Goal: Task Accomplishment & Management: Manage account settings

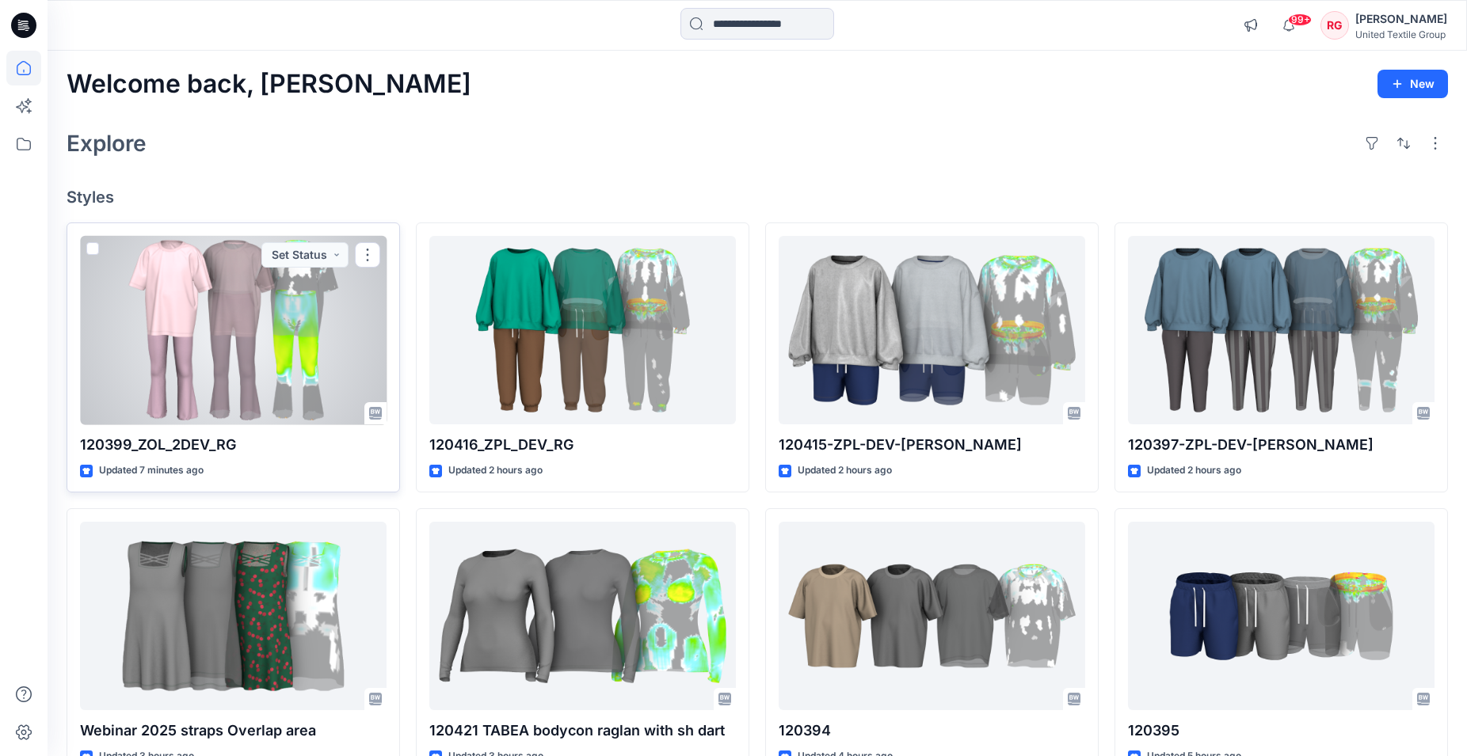
click at [267, 338] on div at bounding box center [233, 330] width 307 height 189
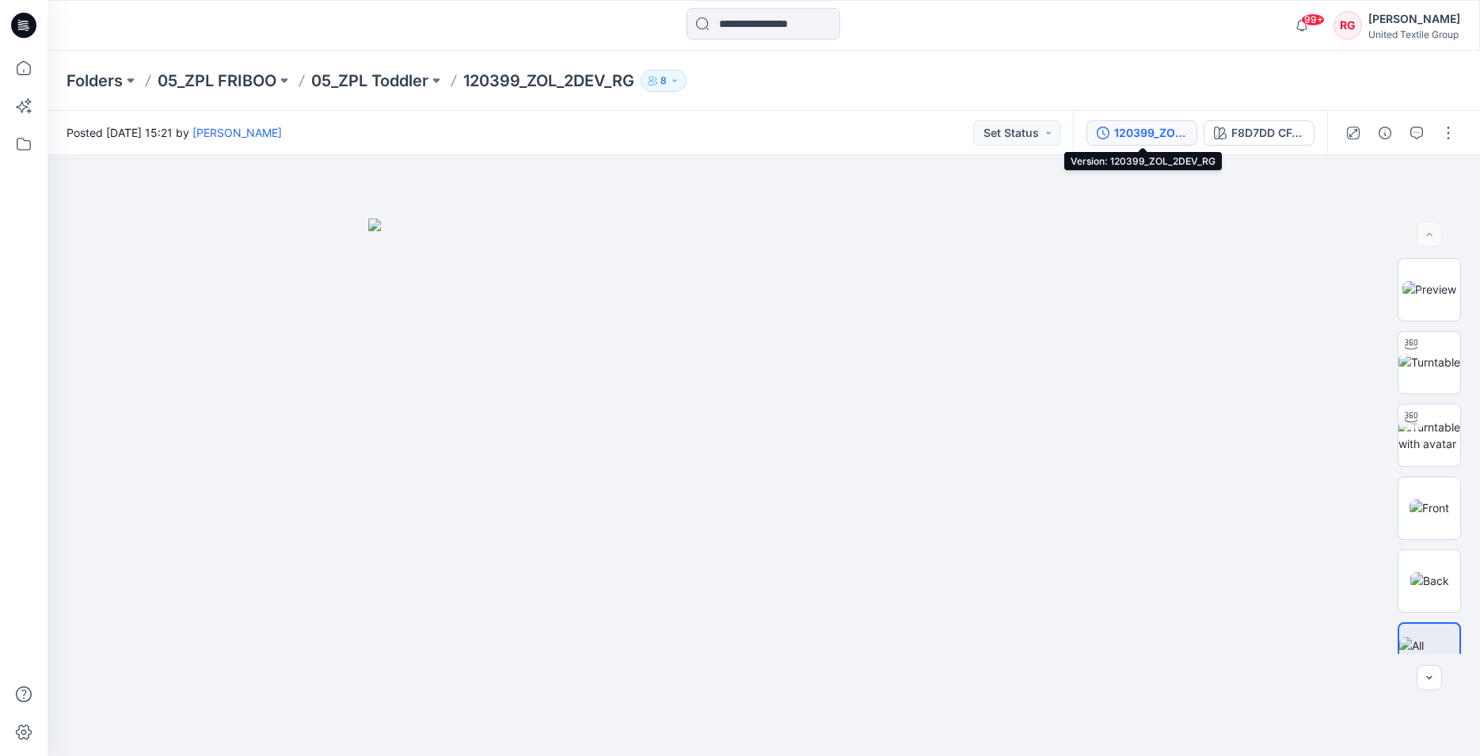
click at [1161, 133] on div "120399_ZOL_2DEV_RG" at bounding box center [1150, 132] width 73 height 17
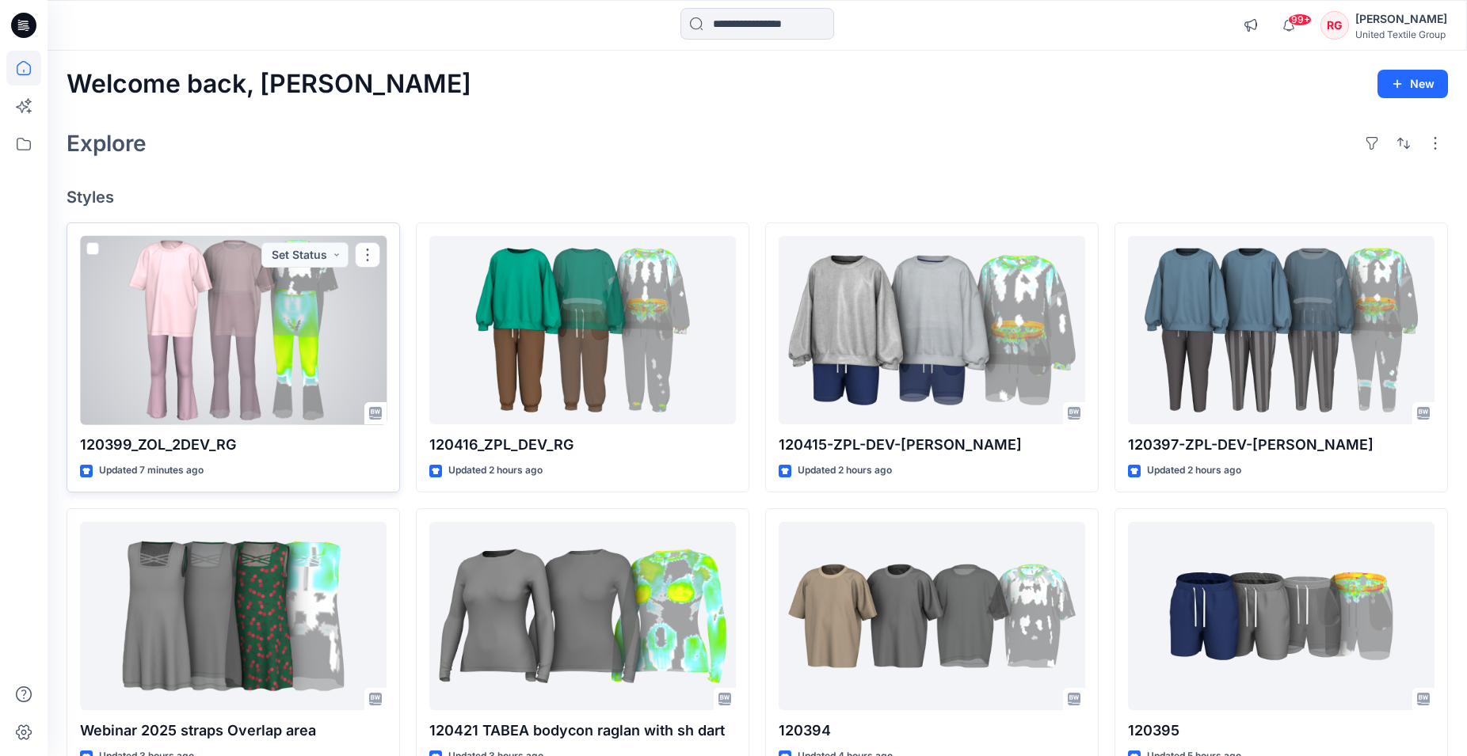
click at [211, 334] on div at bounding box center [233, 330] width 307 height 189
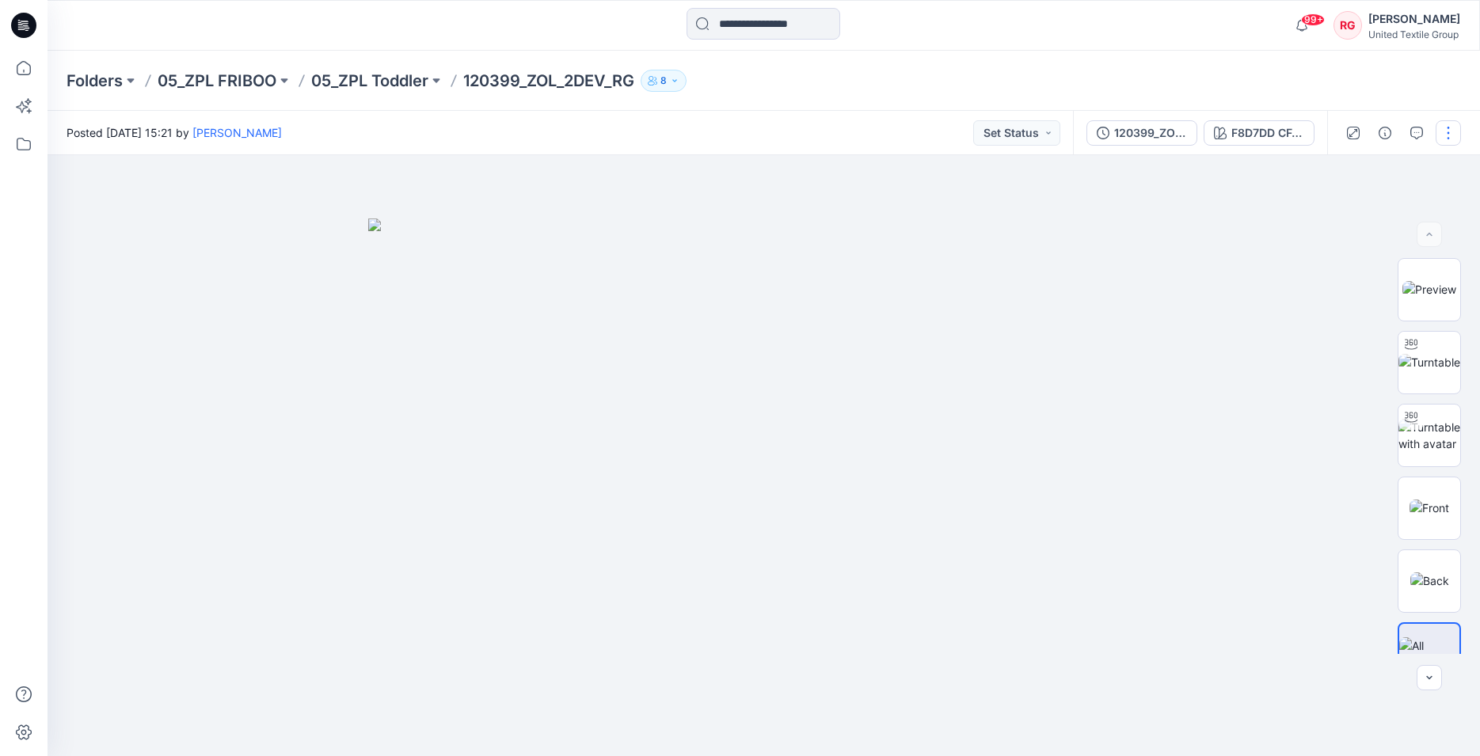
click at [1449, 139] on button "button" at bounding box center [1448, 132] width 25 height 25
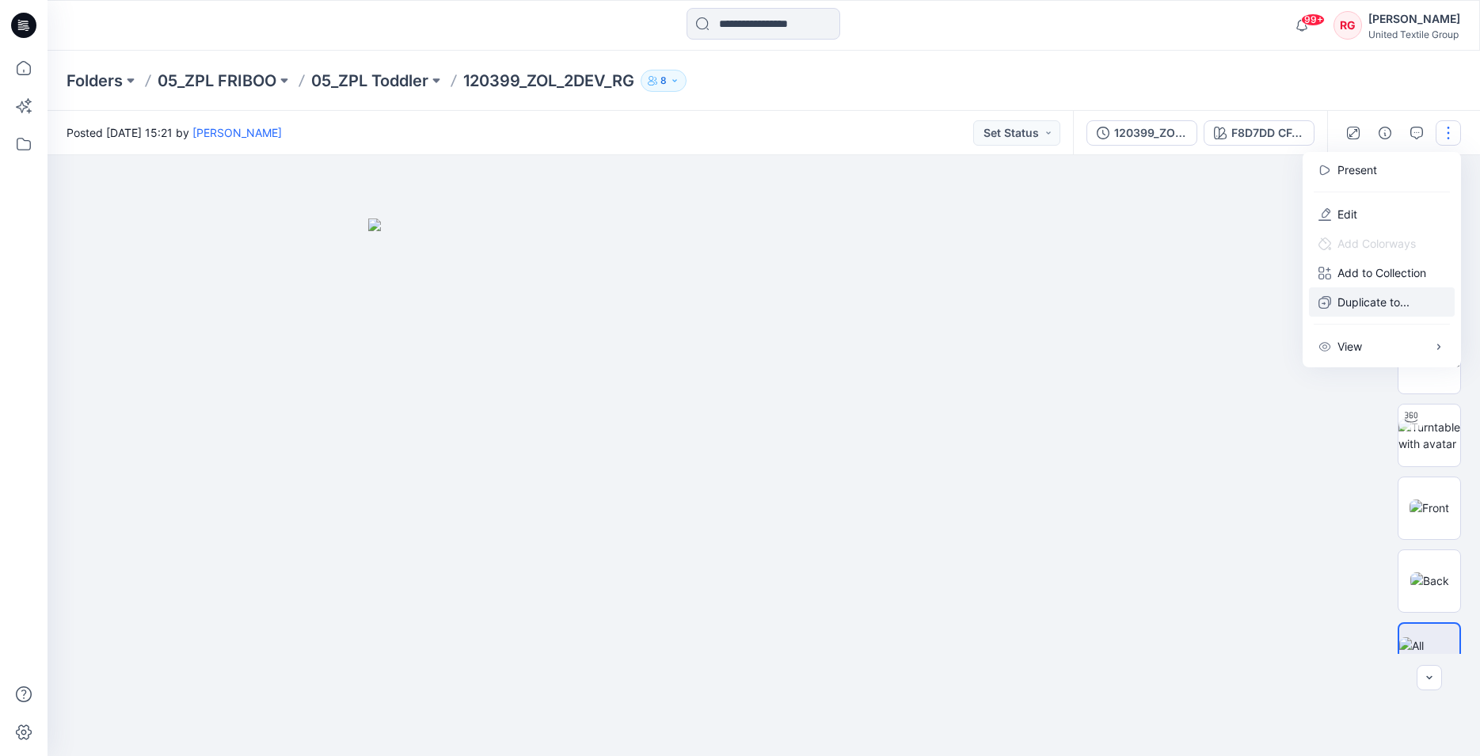
click at [1373, 306] on p "Duplicate to..." at bounding box center [1374, 302] width 72 height 17
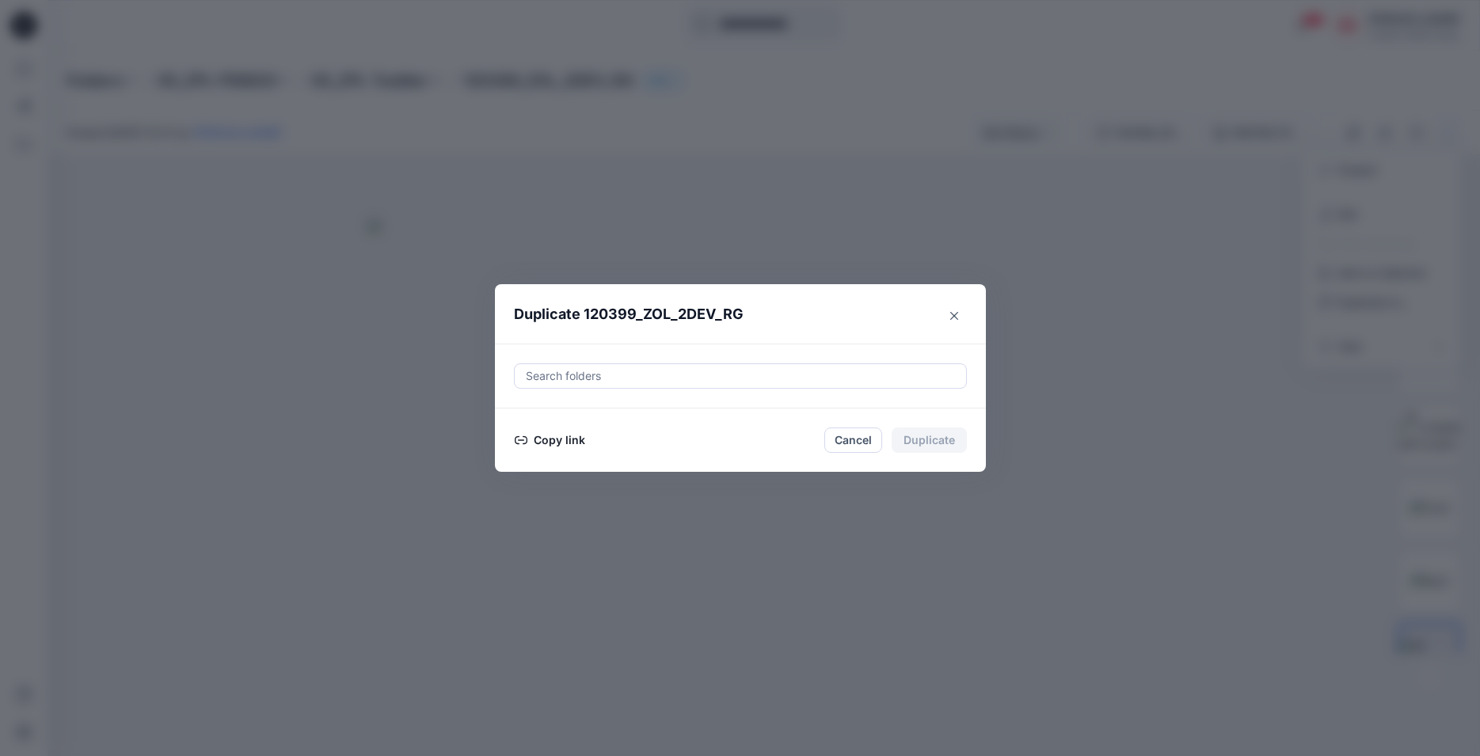
click at [568, 440] on button "Copy link" at bounding box center [550, 440] width 72 height 19
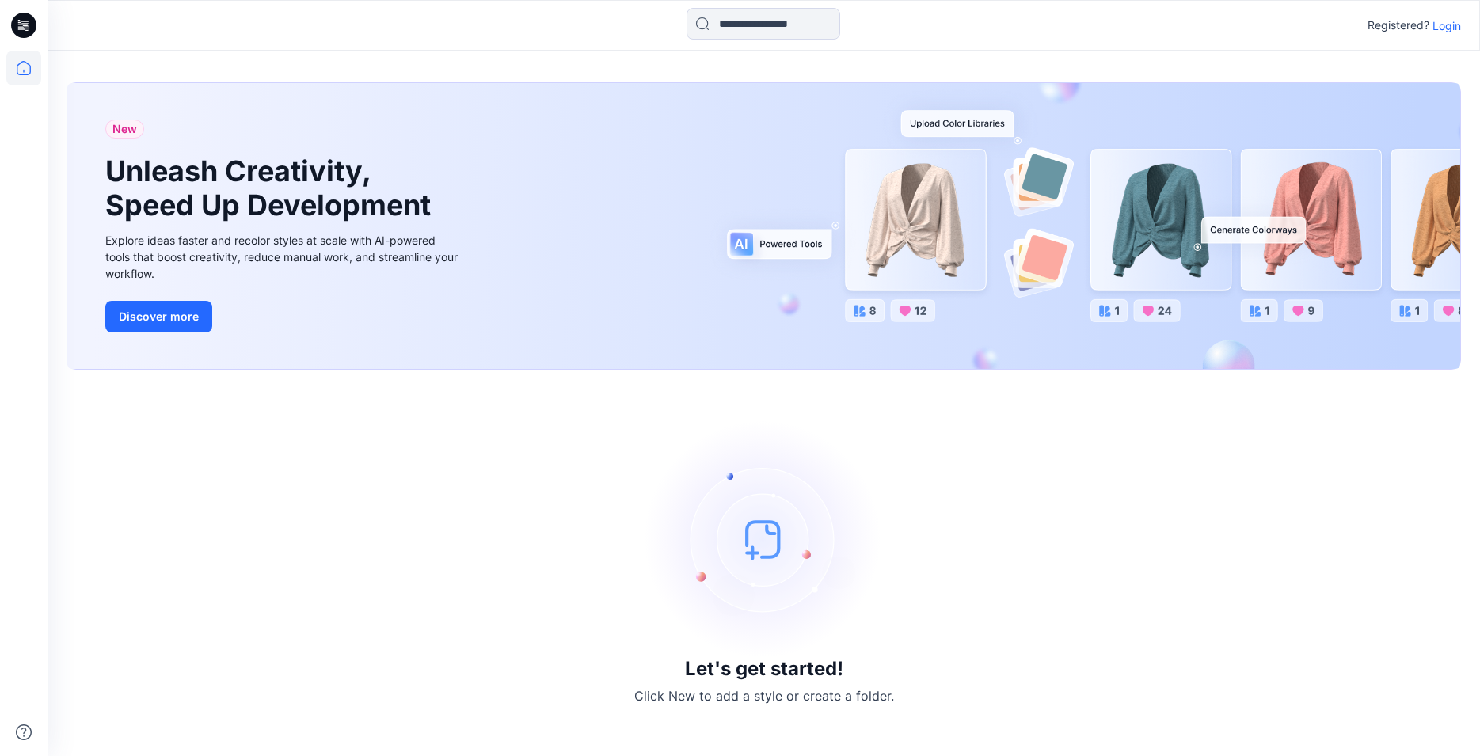
click at [1443, 23] on p "Login" at bounding box center [1447, 25] width 29 height 17
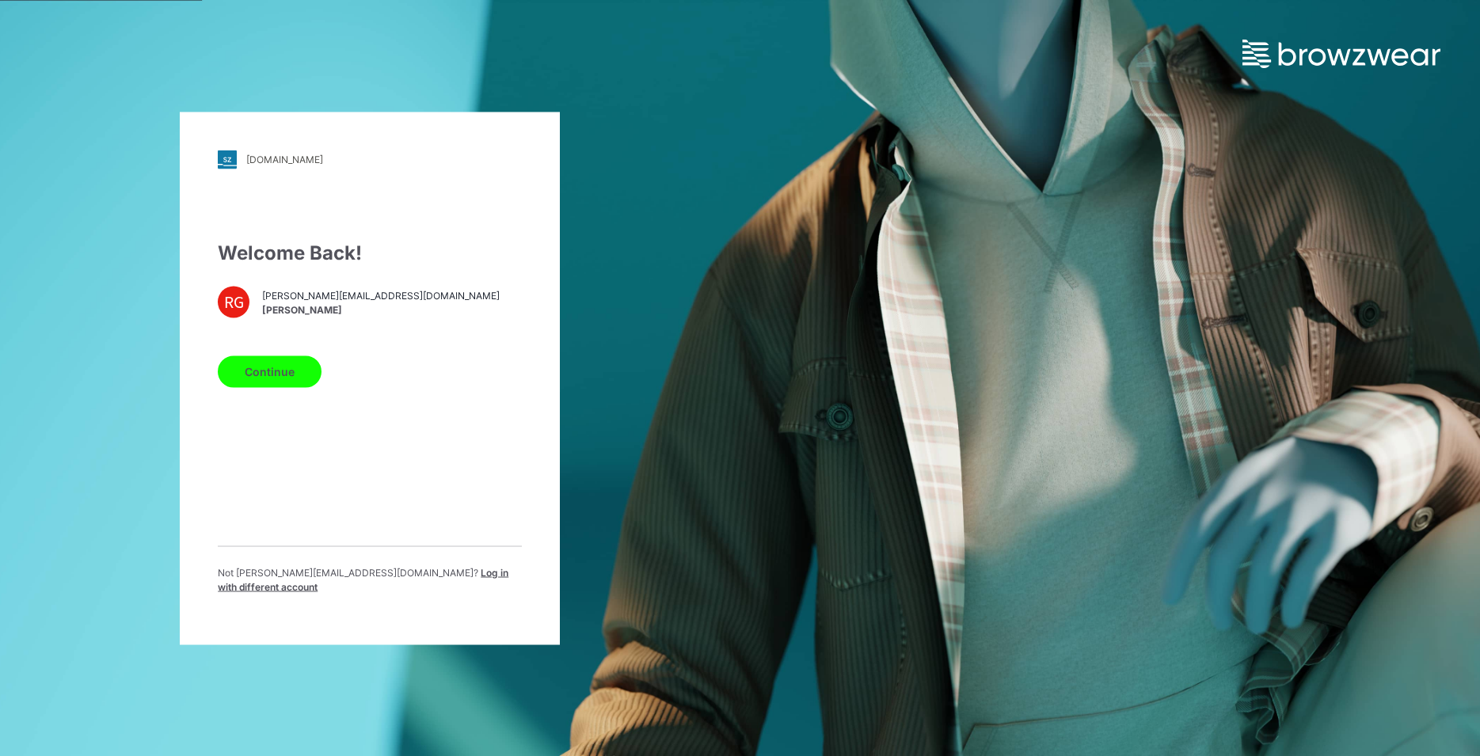
click at [260, 384] on button "Continue" at bounding box center [270, 372] width 104 height 32
click at [302, 379] on button "Continue" at bounding box center [270, 372] width 104 height 32
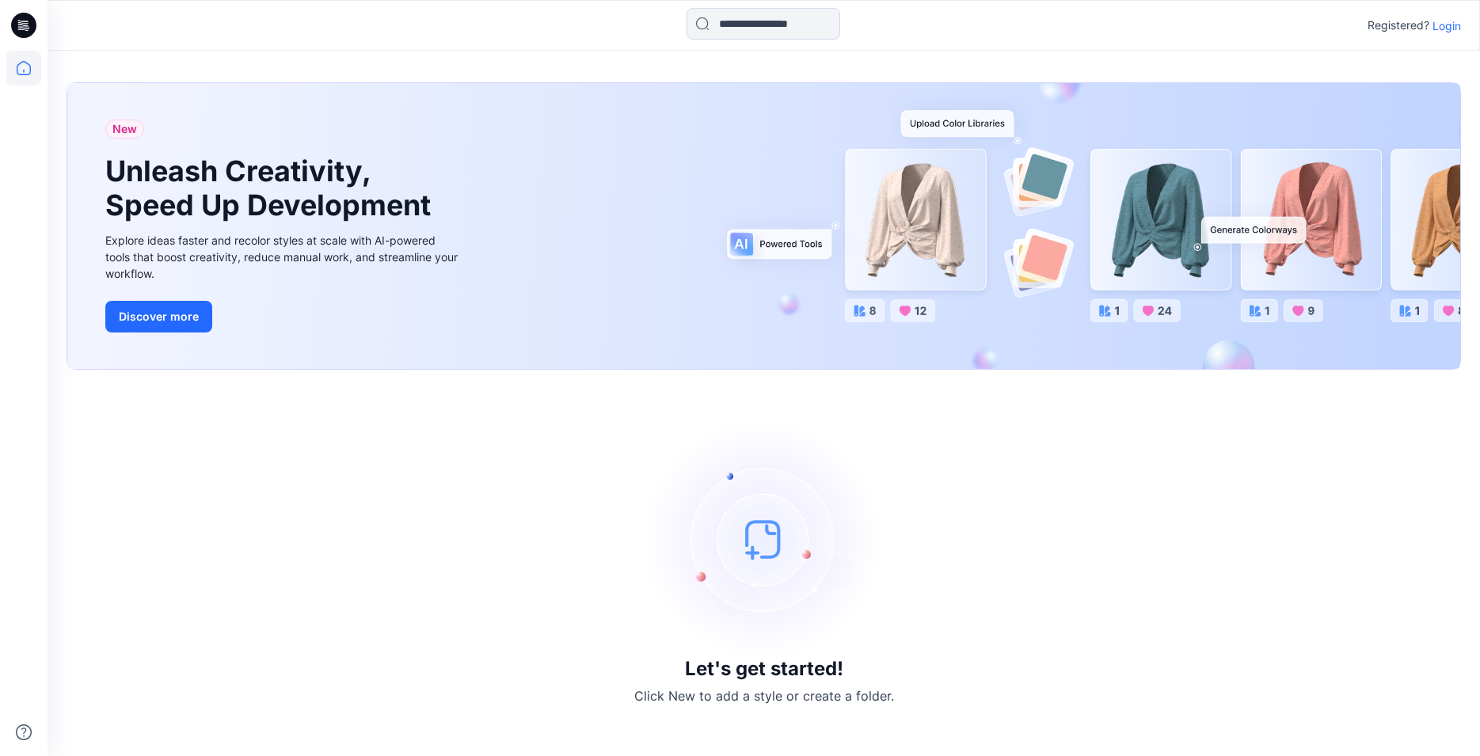
click at [1458, 20] on p "Login" at bounding box center [1447, 25] width 29 height 17
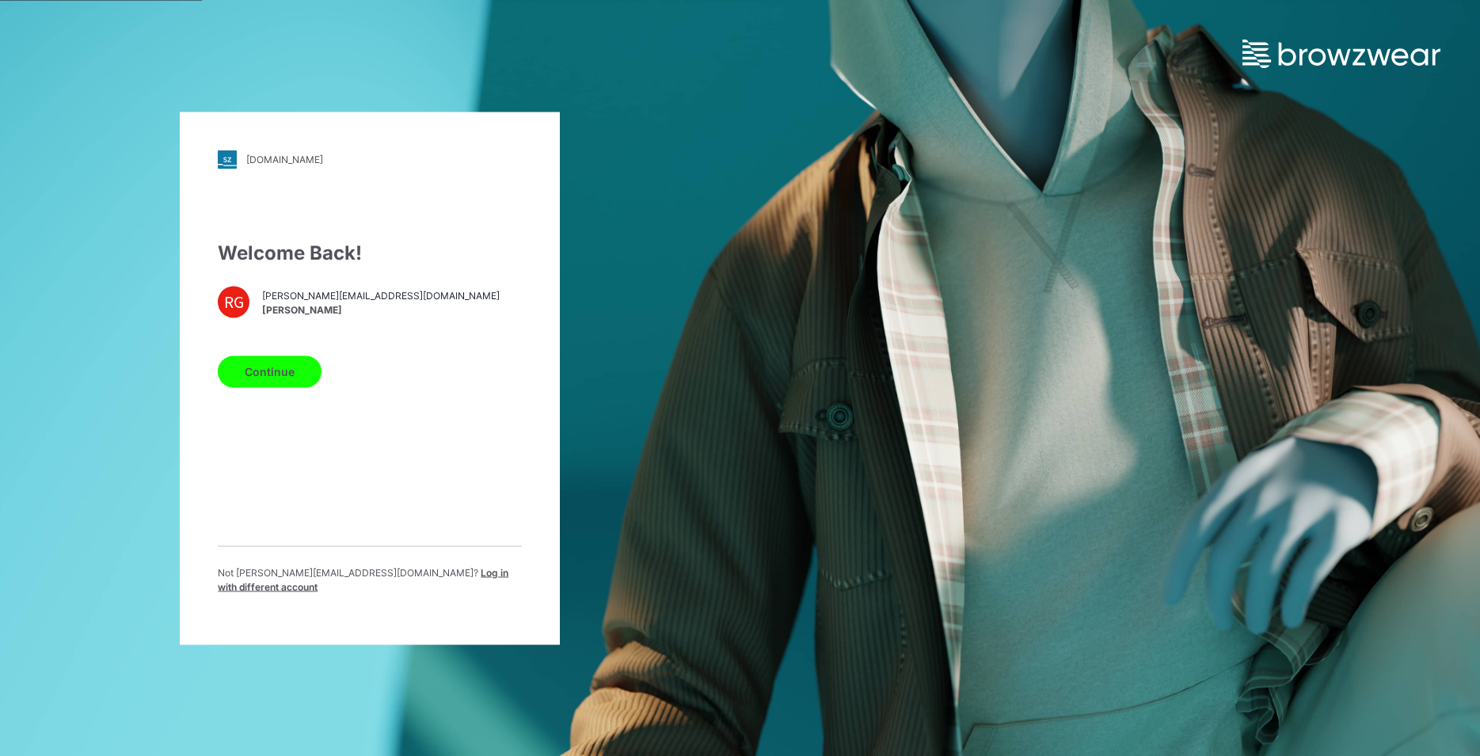
click at [295, 384] on button "Continue" at bounding box center [270, 372] width 104 height 32
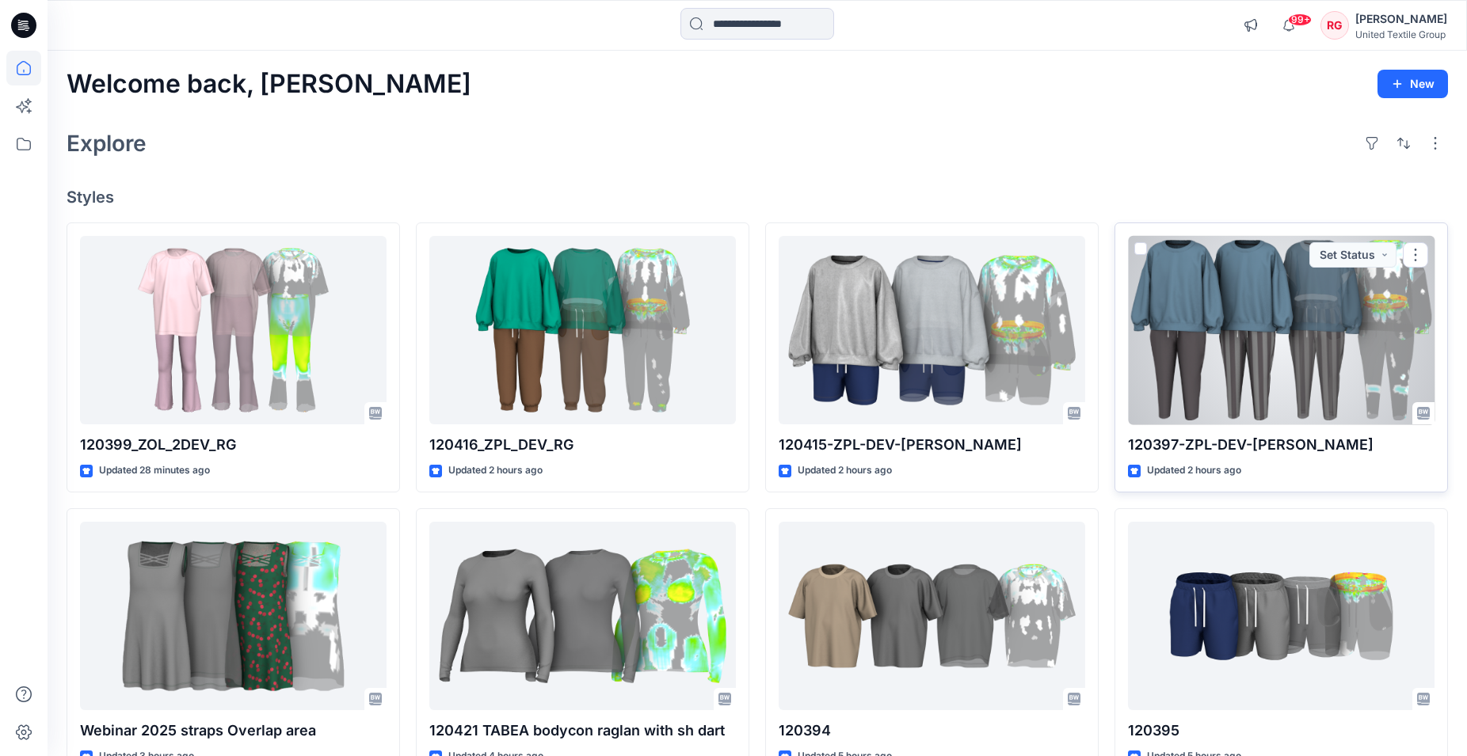
click at [1277, 339] on div at bounding box center [1281, 330] width 307 height 189
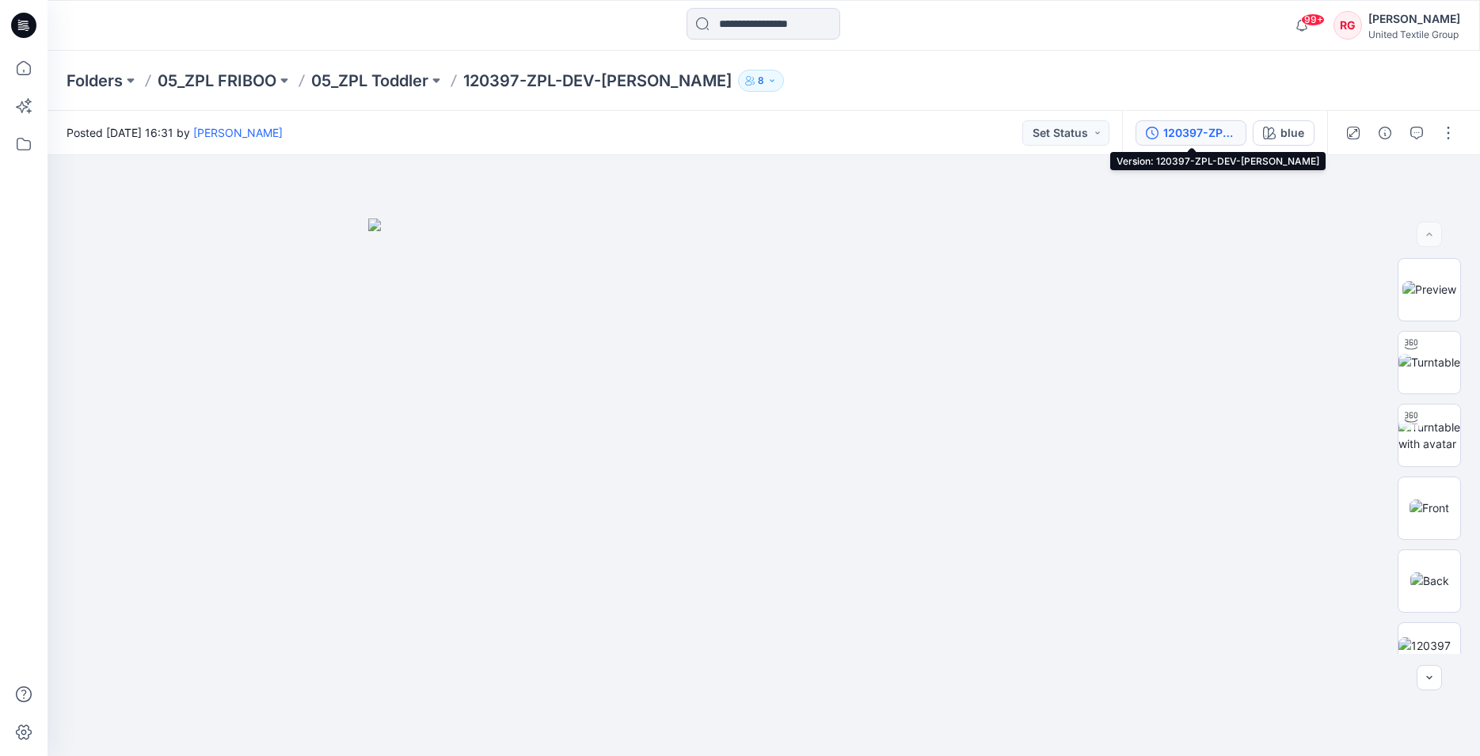
click at [1213, 135] on div "120397-ZPL-DEV-[PERSON_NAME]" at bounding box center [1200, 132] width 73 height 17
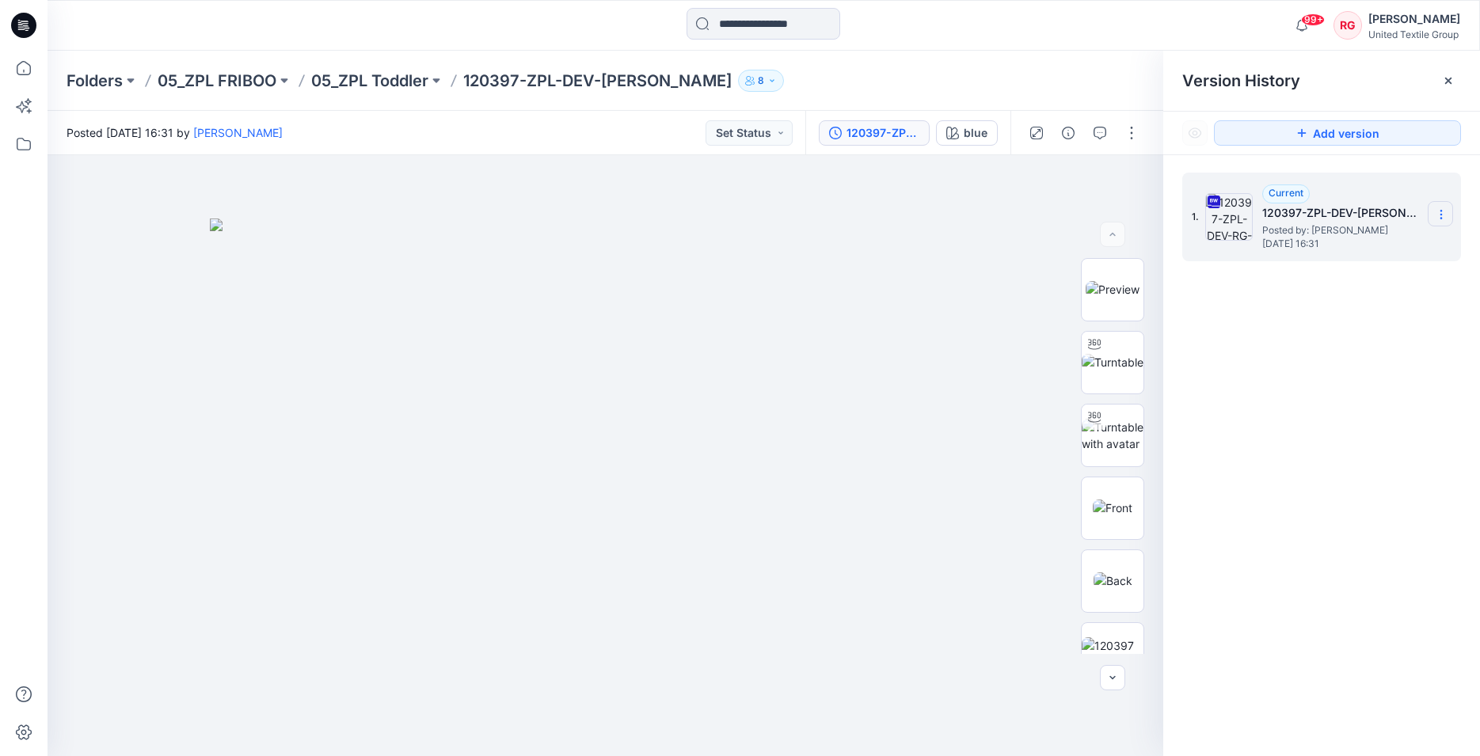
click at [1448, 213] on section at bounding box center [1440, 213] width 25 height 25
click at [1393, 249] on span "Download Source BW File" at bounding box center [1361, 245] width 132 height 19
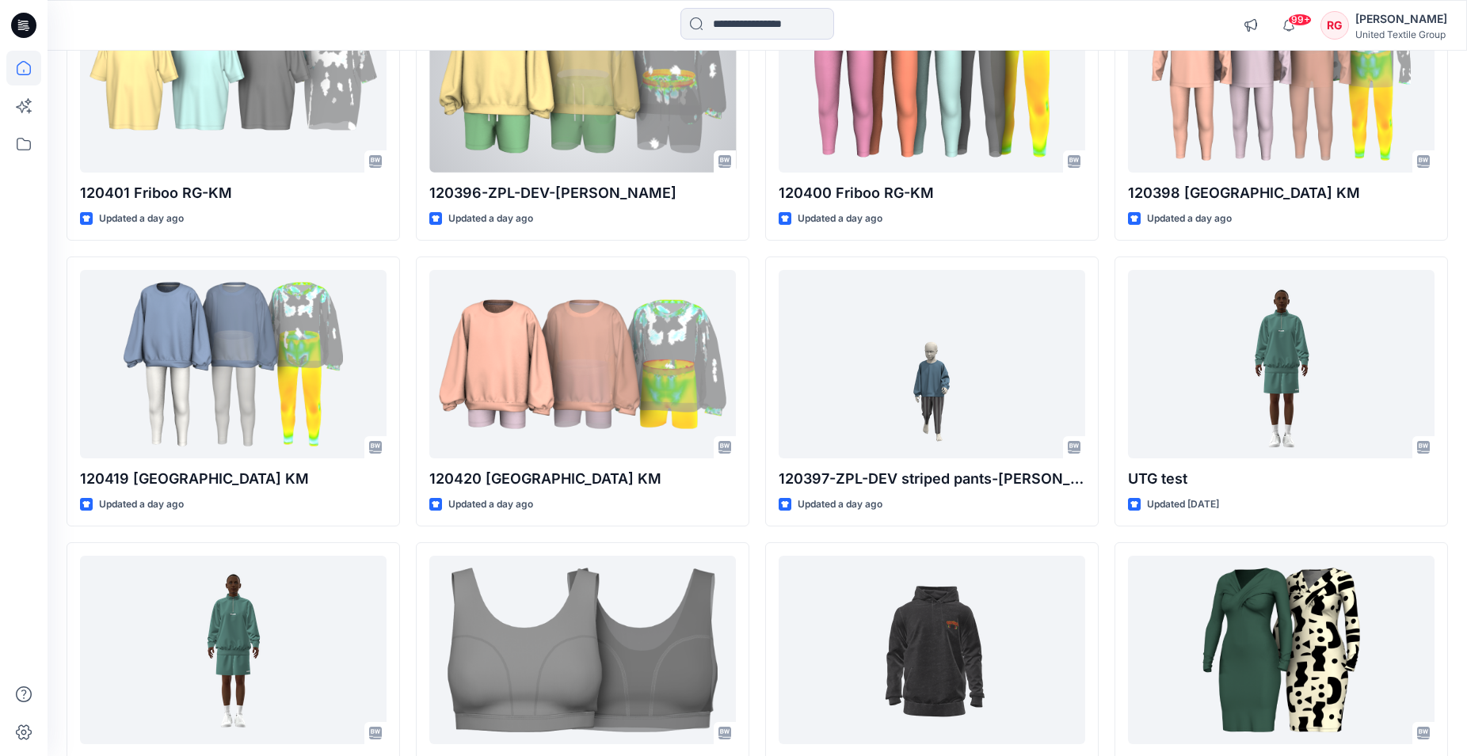
scroll to position [1111, 0]
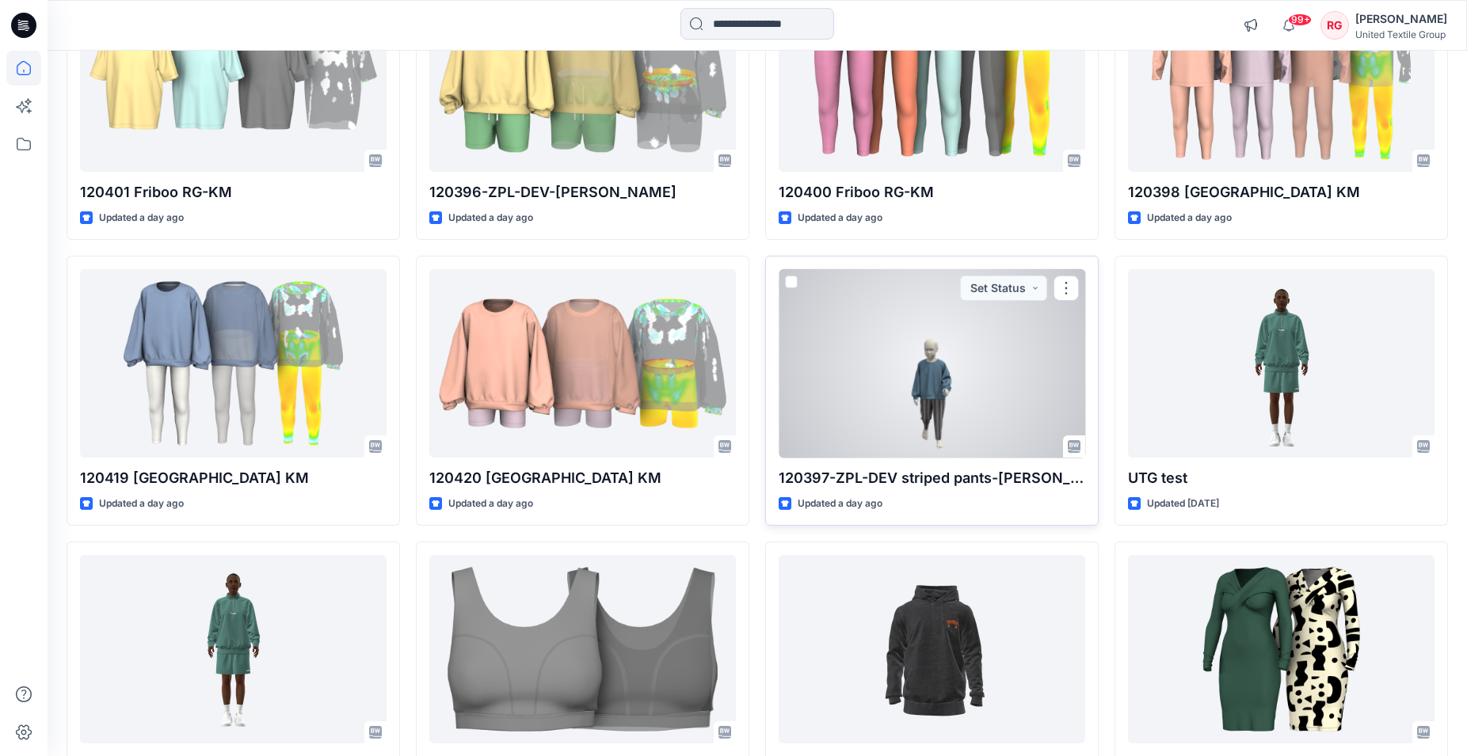
click at [937, 406] on div at bounding box center [932, 363] width 307 height 189
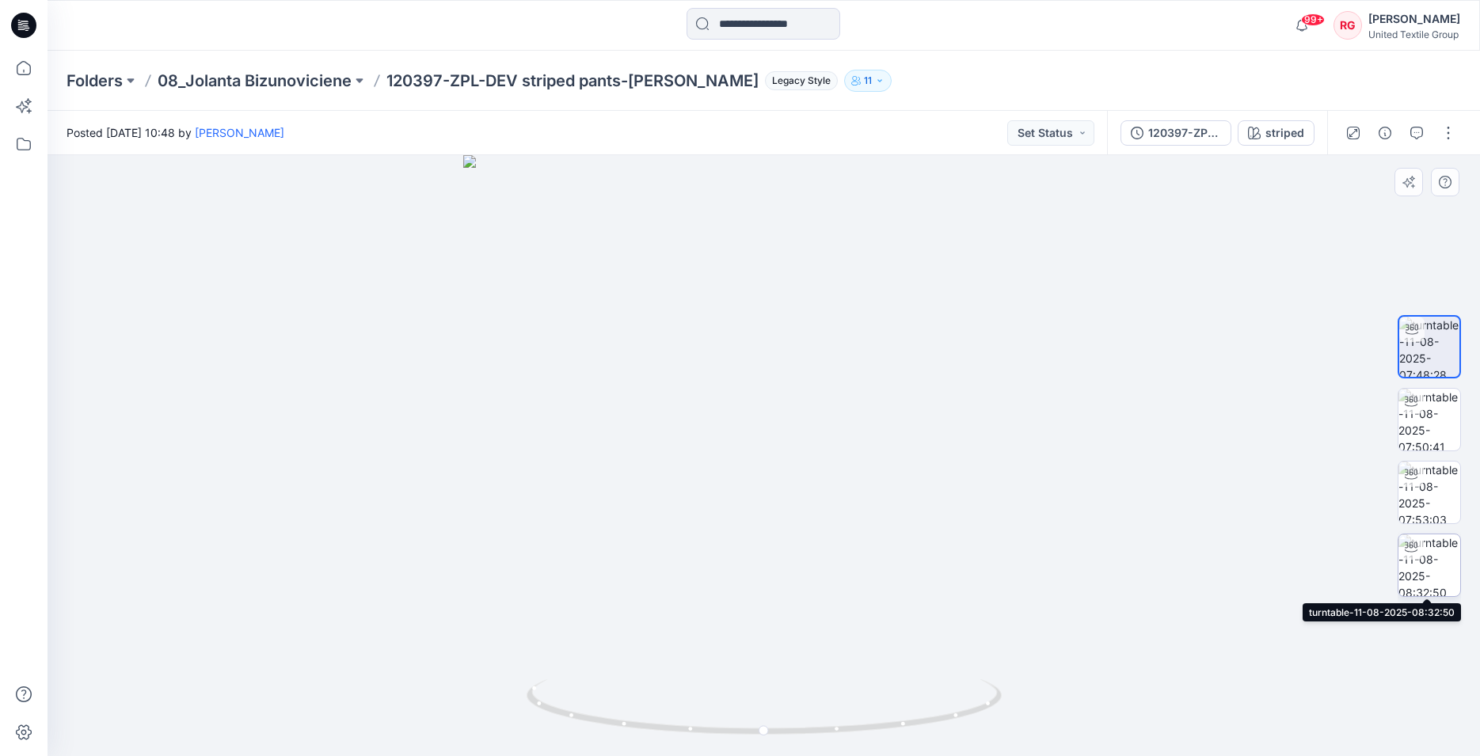
click at [1431, 570] on img at bounding box center [1430, 566] width 62 height 62
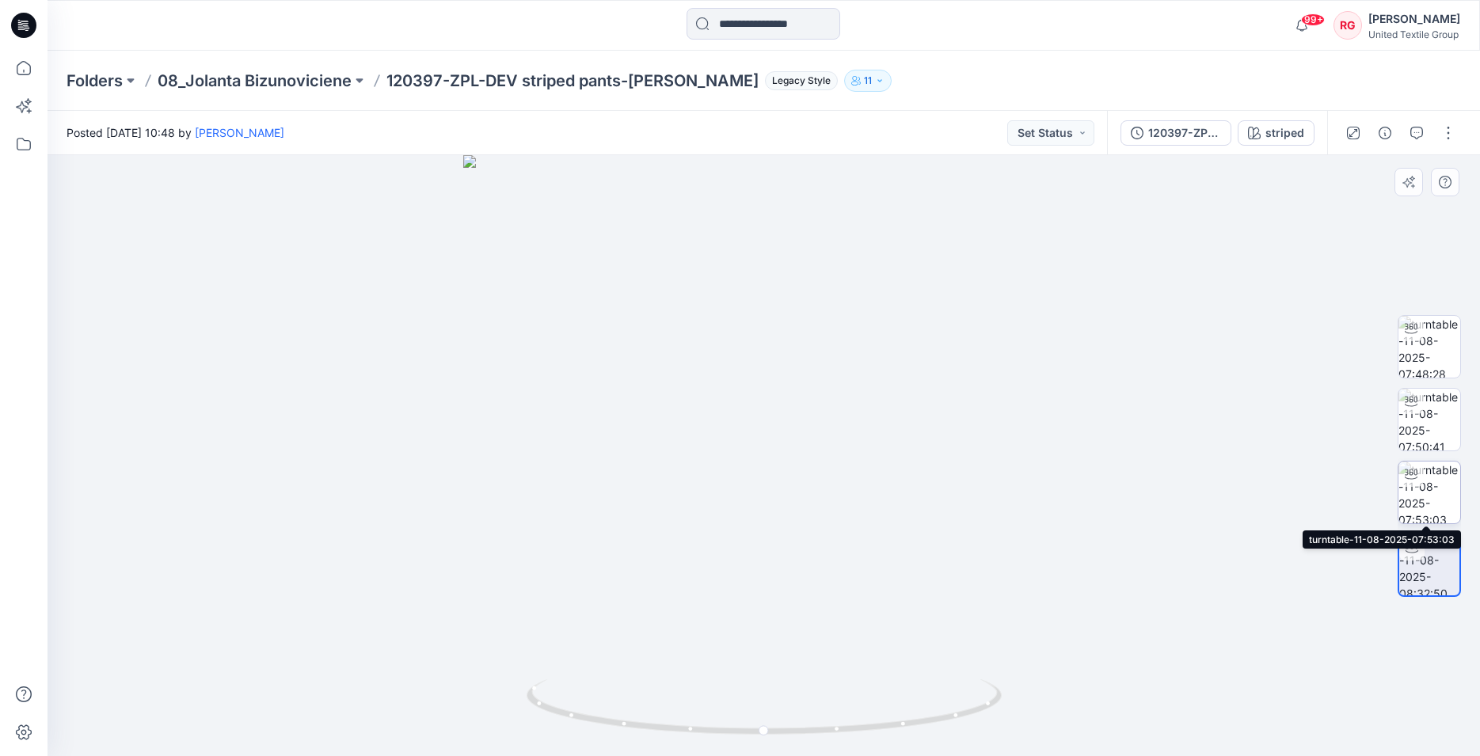
click at [1427, 501] on img at bounding box center [1430, 493] width 62 height 62
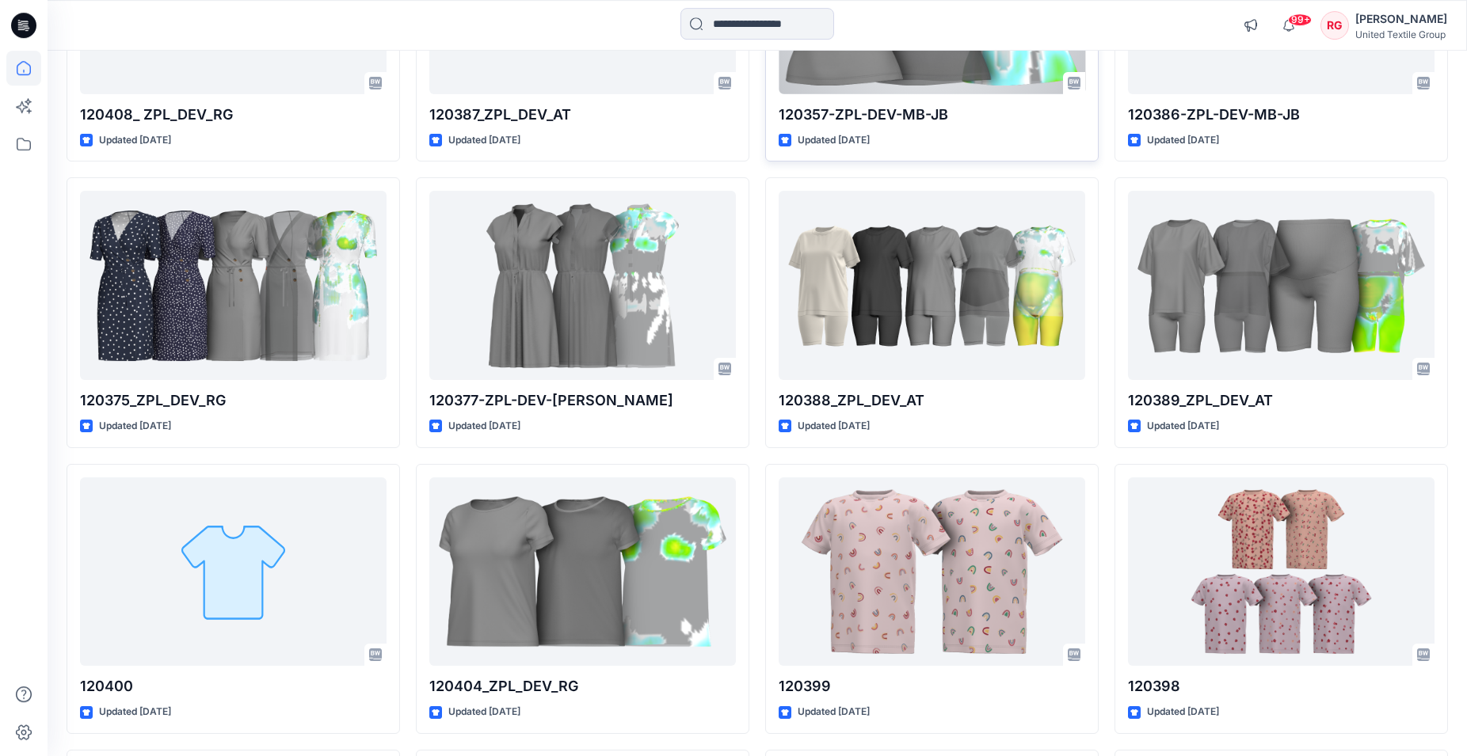
scroll to position [2344, 0]
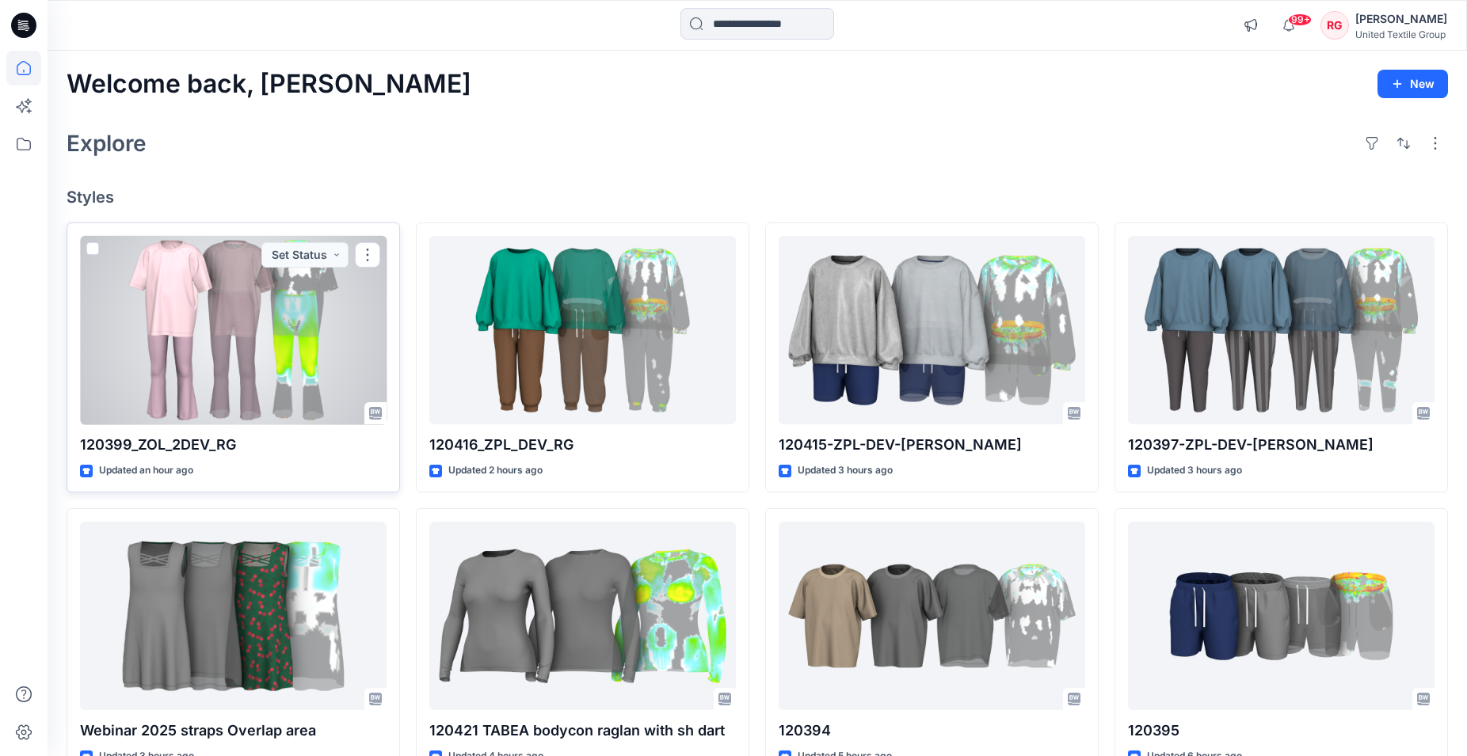
click at [227, 341] on div at bounding box center [233, 330] width 307 height 189
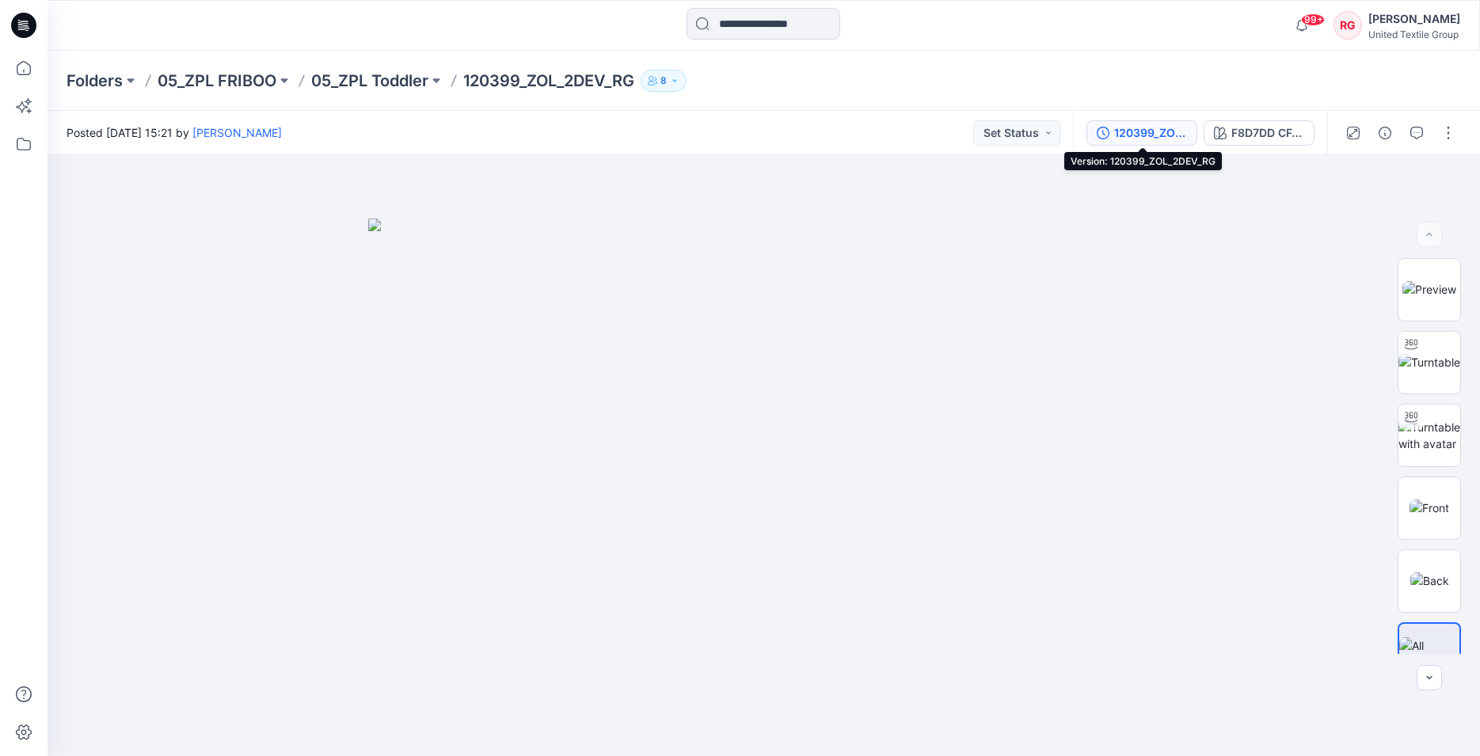
click at [1181, 138] on div "120399_ZOL_2DEV_RG" at bounding box center [1150, 132] width 73 height 17
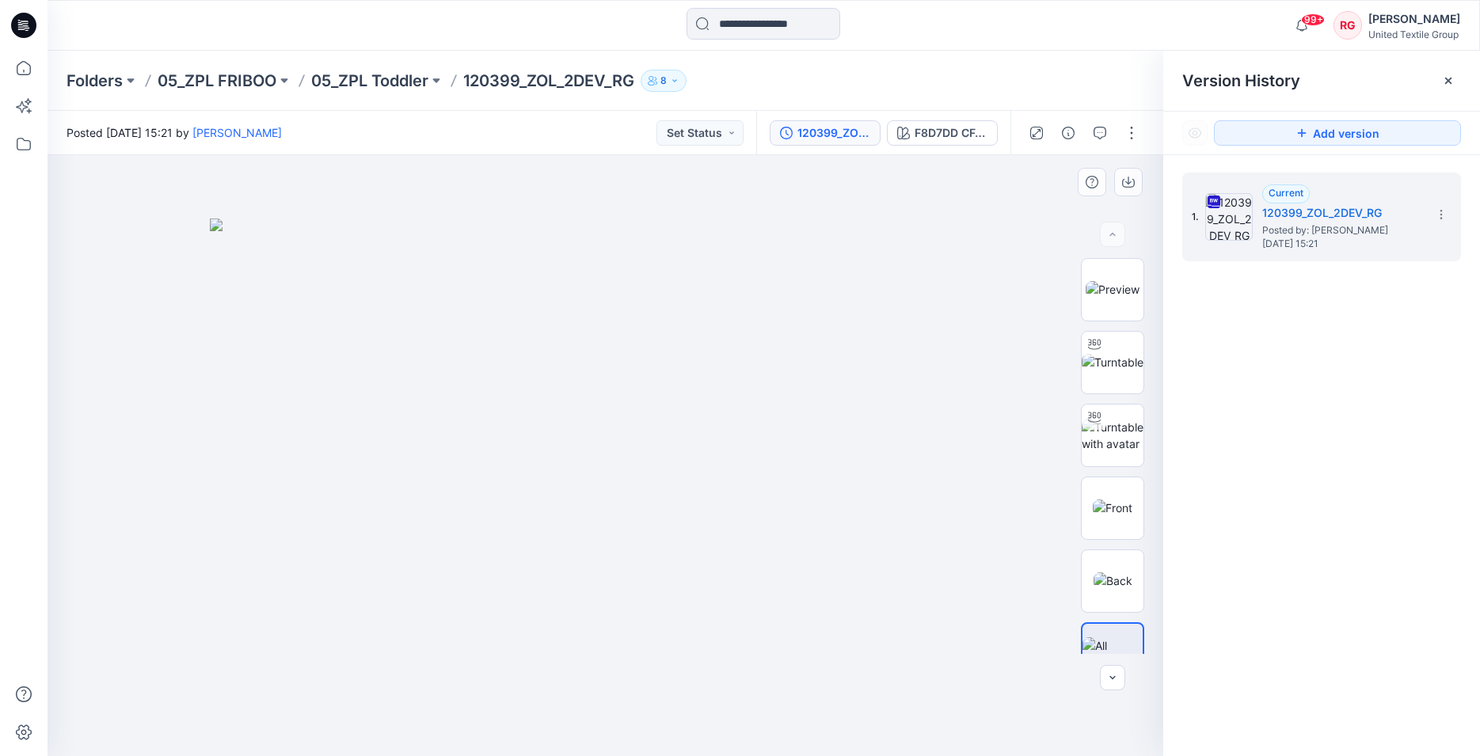
click at [1009, 315] on div at bounding box center [606, 455] width 1116 height 601
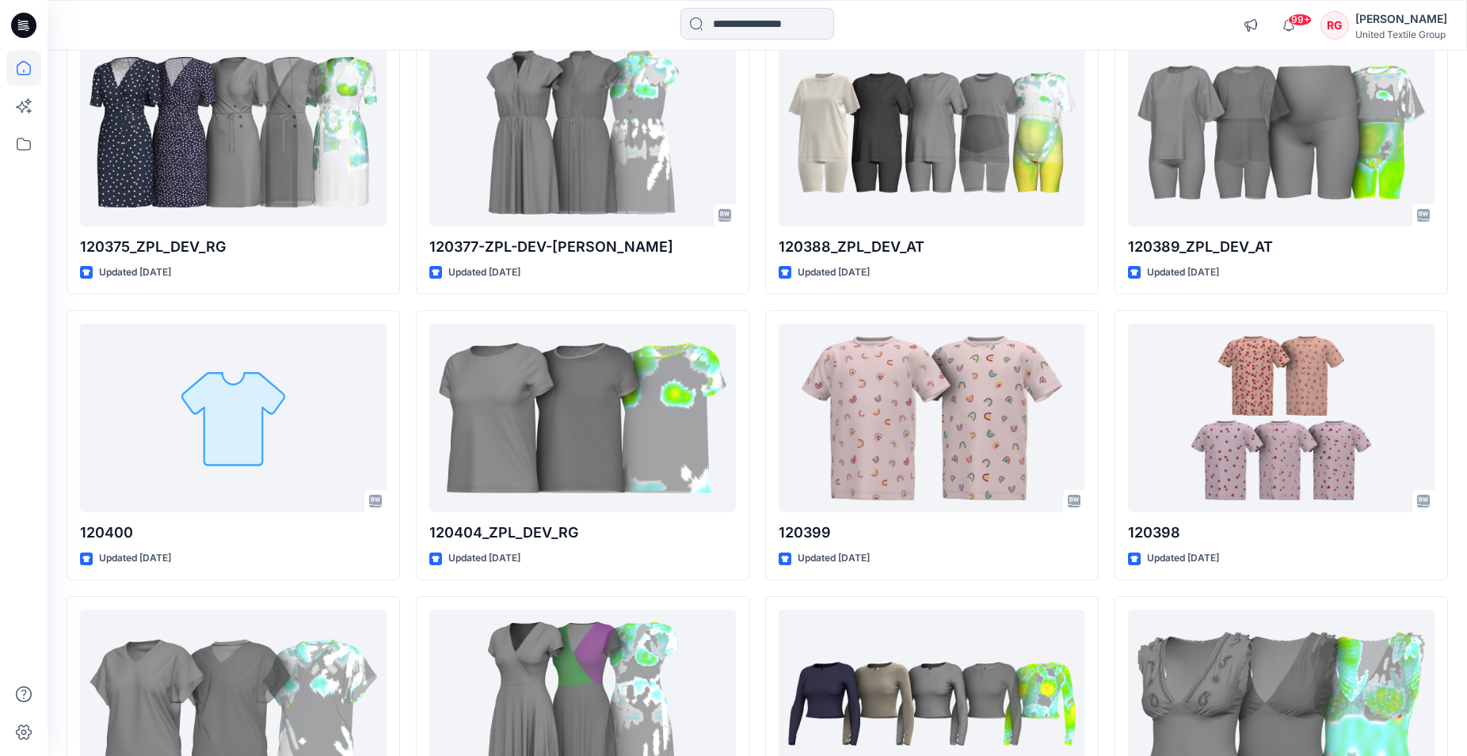
scroll to position [2505, 0]
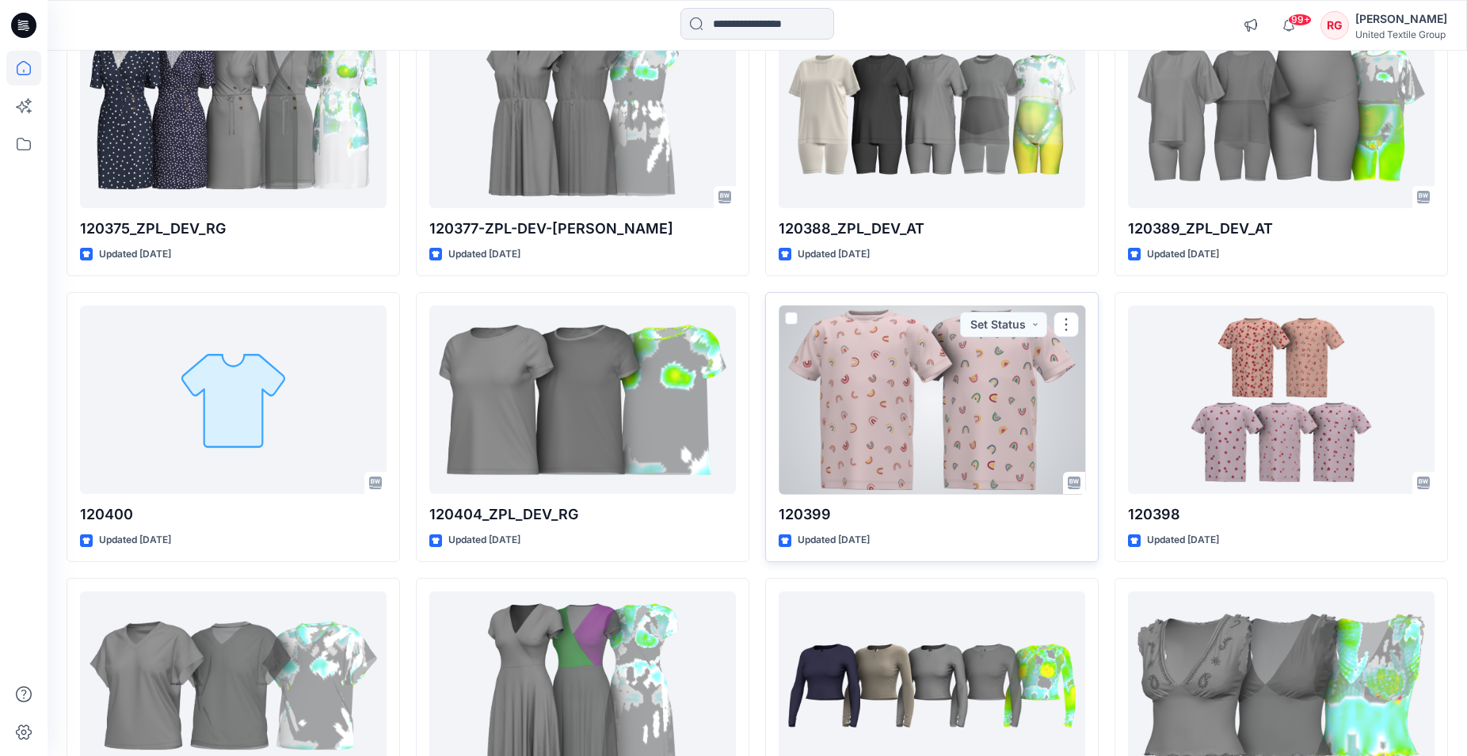
click at [868, 391] on div at bounding box center [932, 400] width 307 height 189
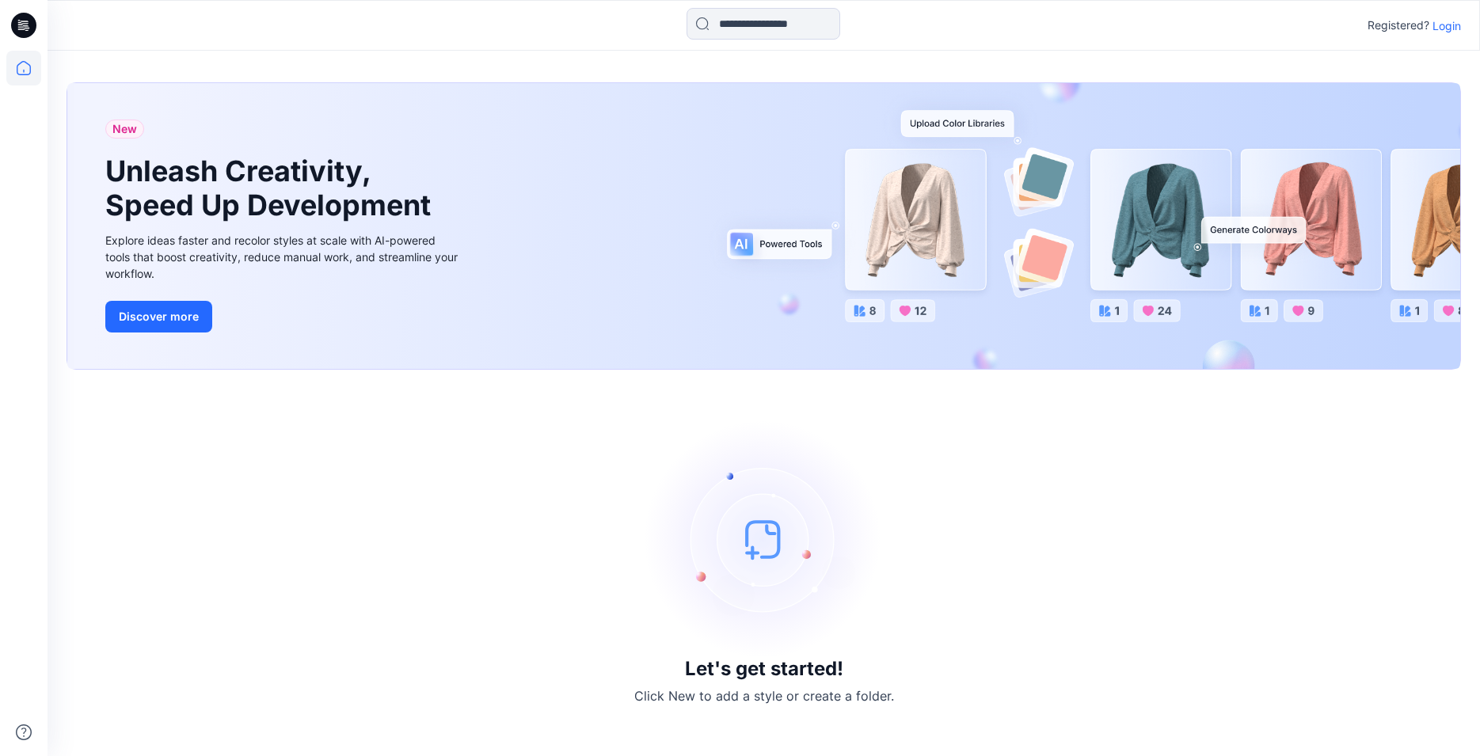
click at [1453, 25] on p "Login" at bounding box center [1447, 25] width 29 height 17
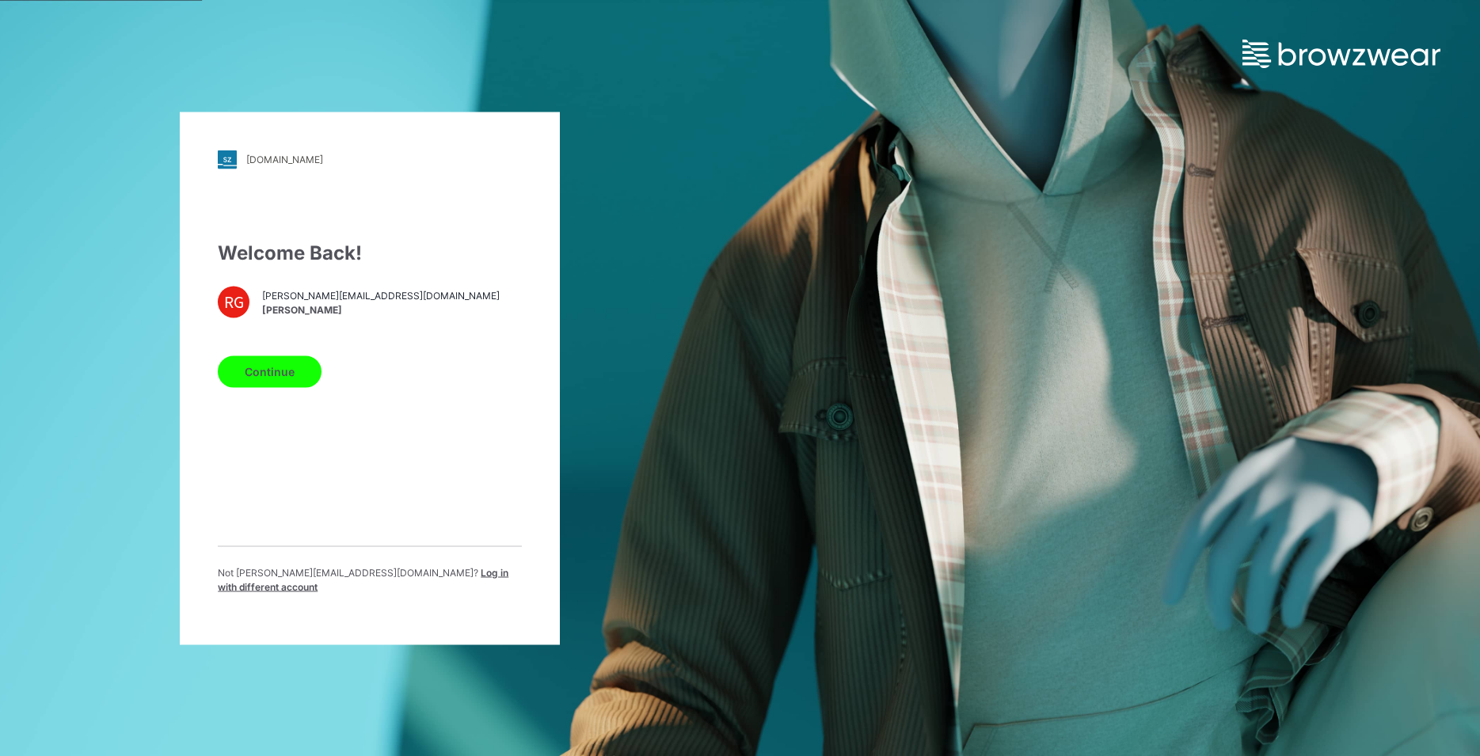
click at [265, 383] on button "Continue" at bounding box center [270, 372] width 104 height 32
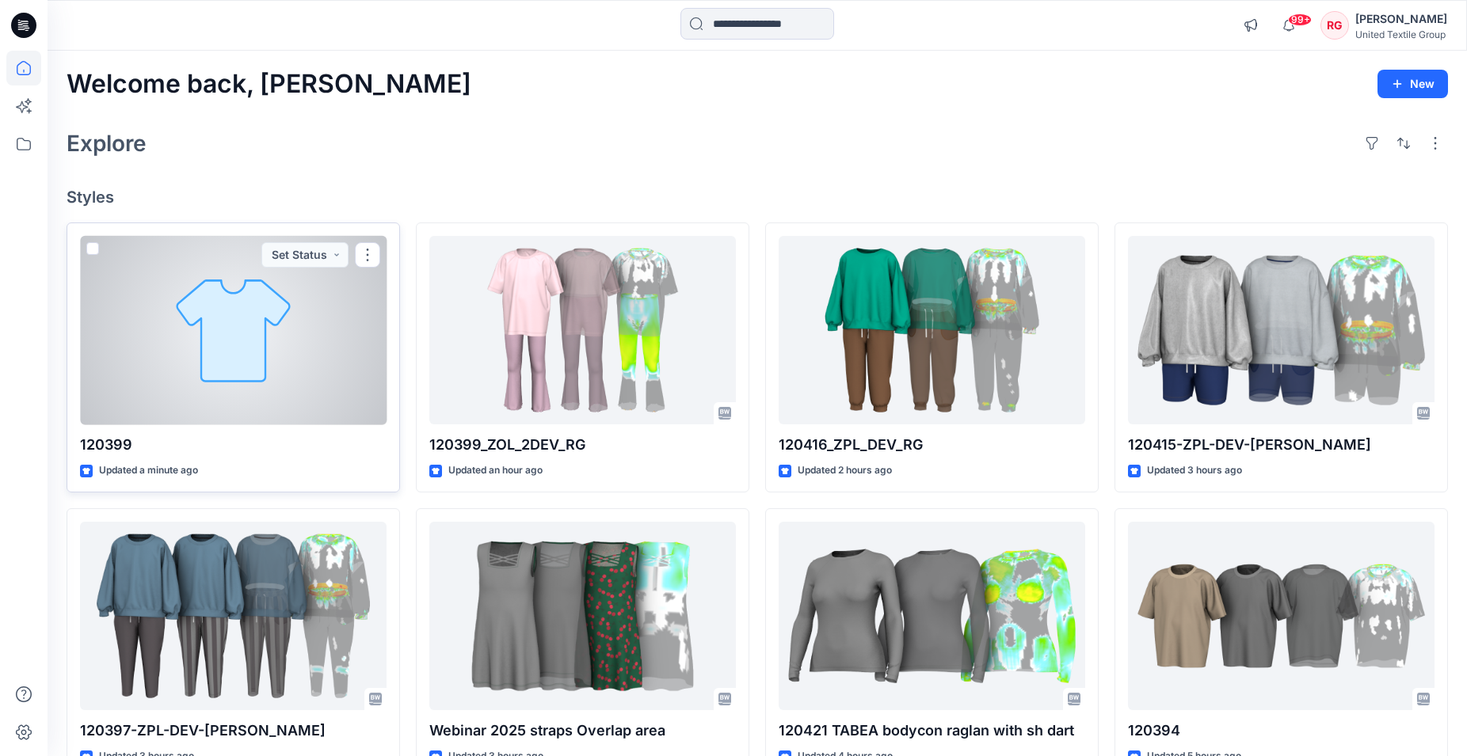
click at [291, 360] on div at bounding box center [233, 330] width 307 height 189
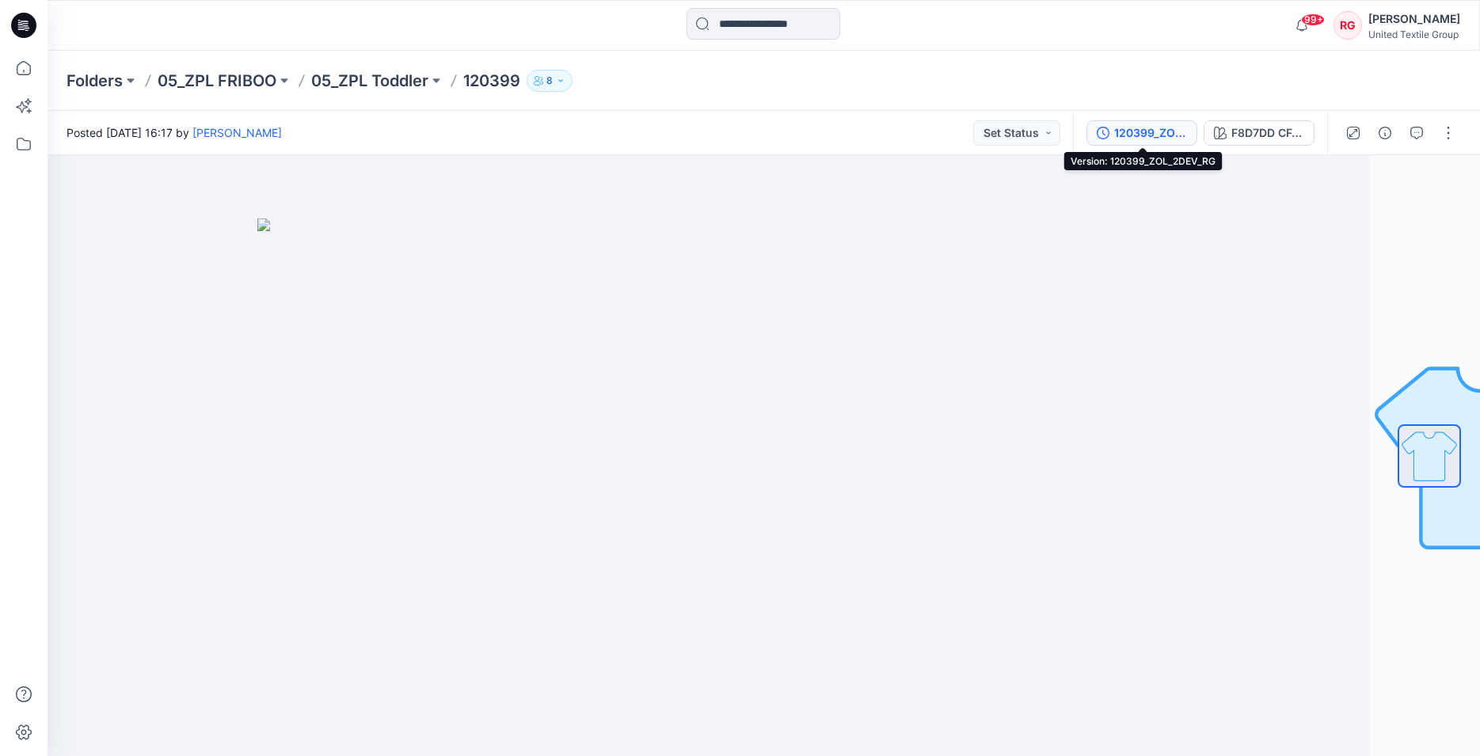
click at [1143, 132] on div "120399_ZOL_2DEV_RG" at bounding box center [1150, 132] width 73 height 17
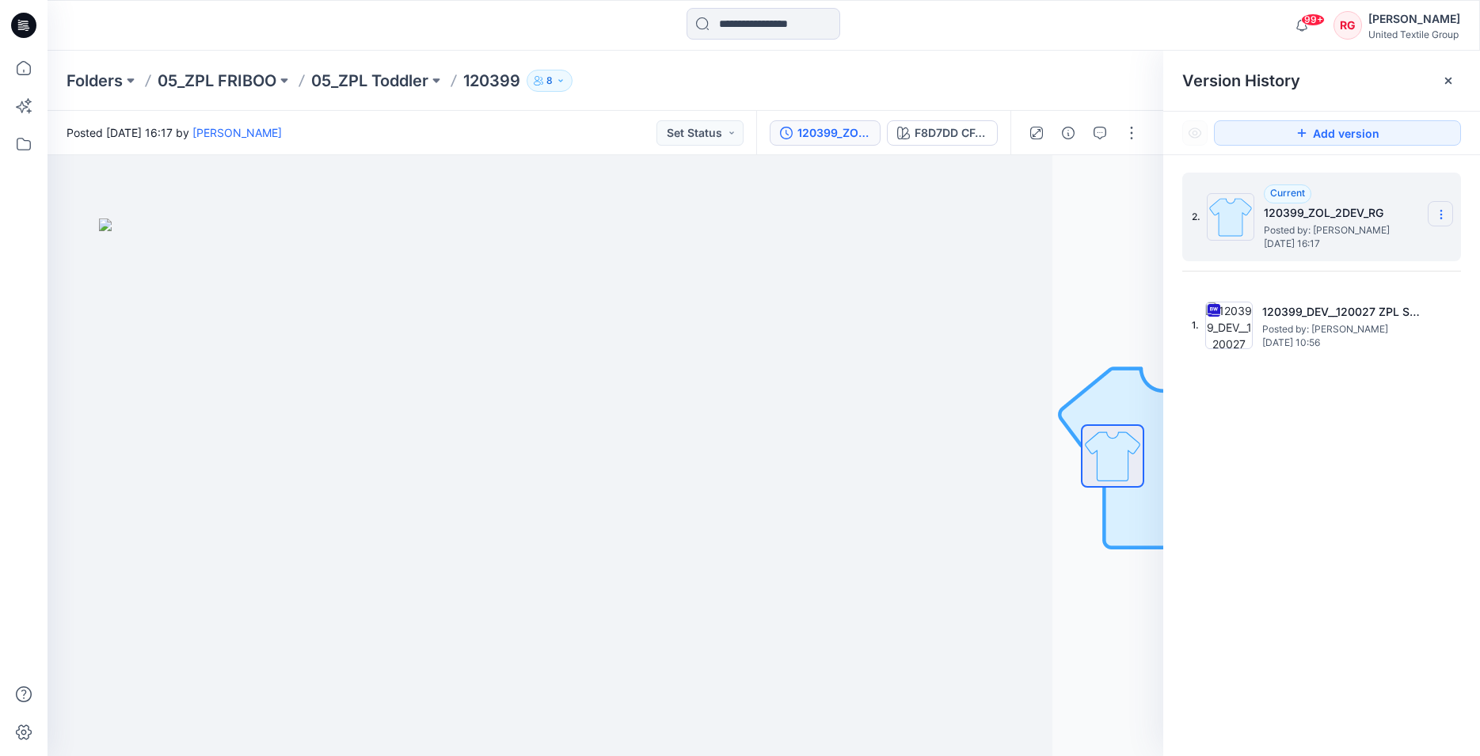
click at [1438, 213] on icon at bounding box center [1441, 214] width 13 height 13
click at [1353, 317] on span "Delete Version" at bounding box center [1332, 316] width 74 height 19
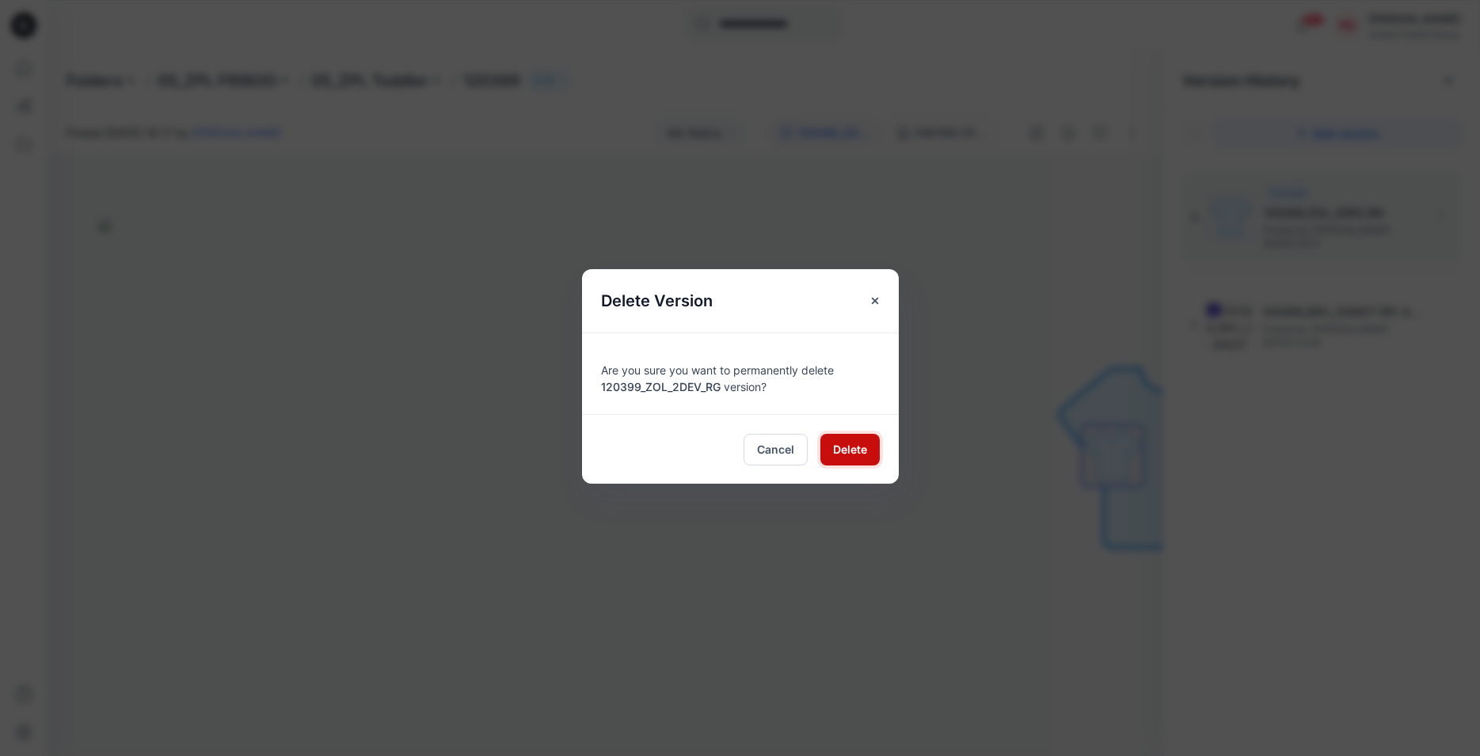
click at [849, 451] on span "Delete" at bounding box center [850, 449] width 34 height 17
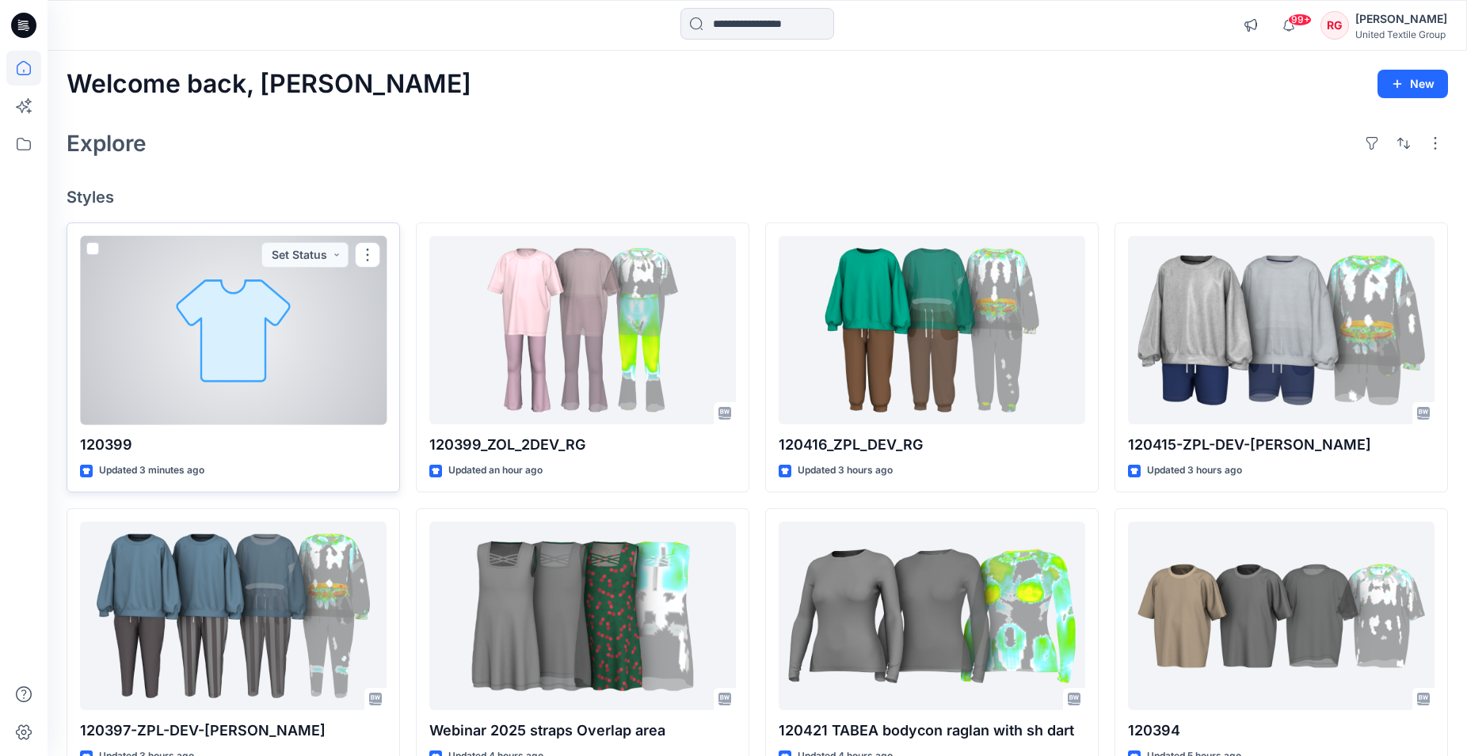
click at [299, 308] on div at bounding box center [233, 330] width 307 height 189
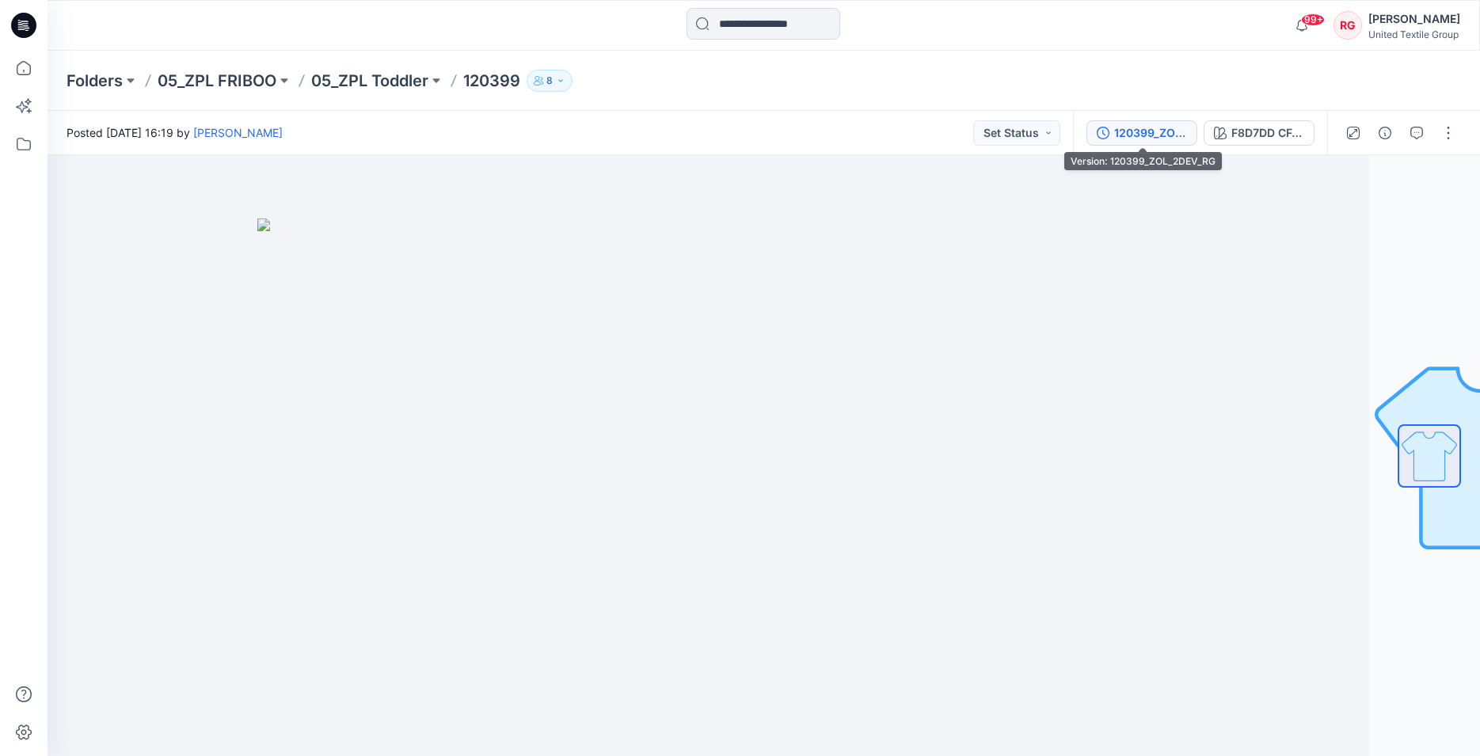
click at [1171, 135] on div "120399_ZOL_2DEV_RG" at bounding box center [1150, 132] width 73 height 17
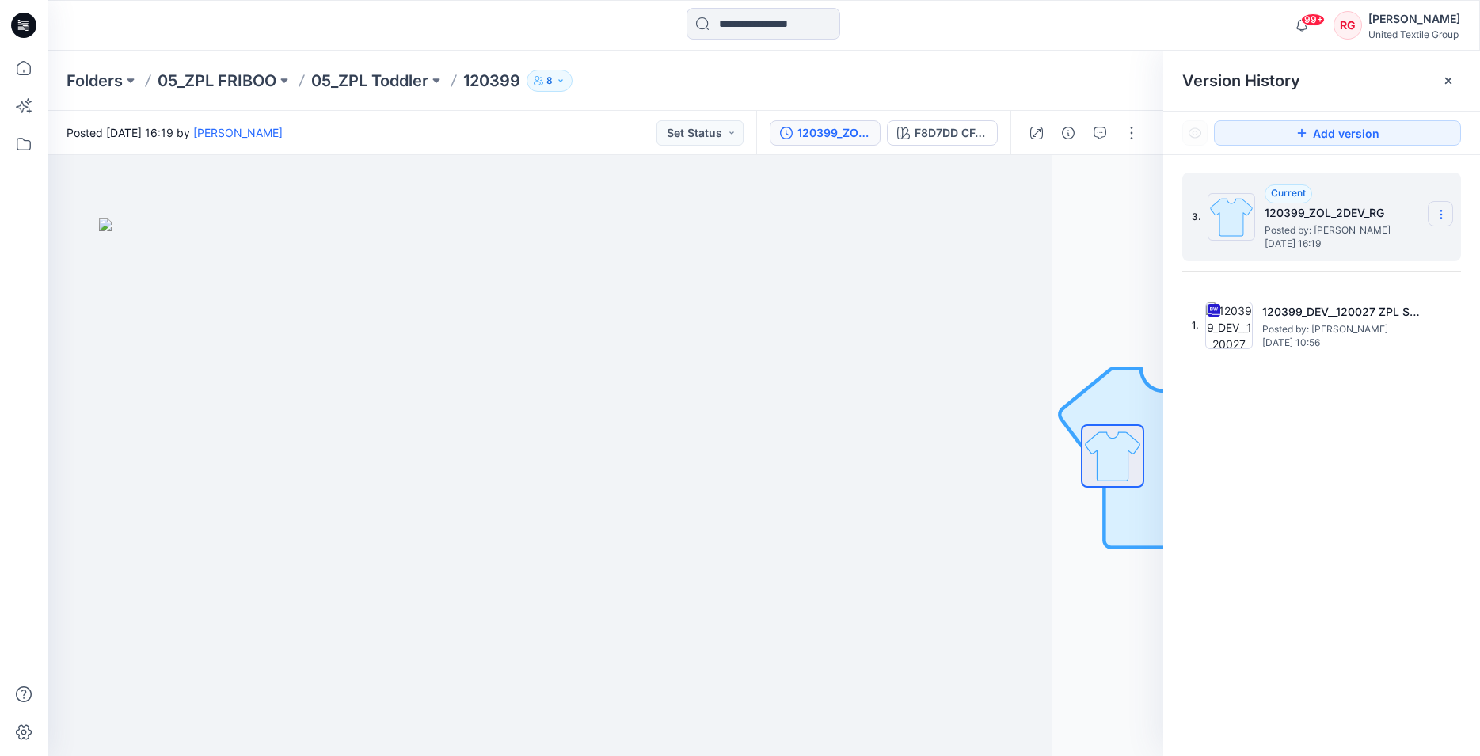
click at [1438, 219] on icon at bounding box center [1441, 214] width 13 height 13
click at [1349, 317] on span "Delete Version" at bounding box center [1332, 316] width 74 height 19
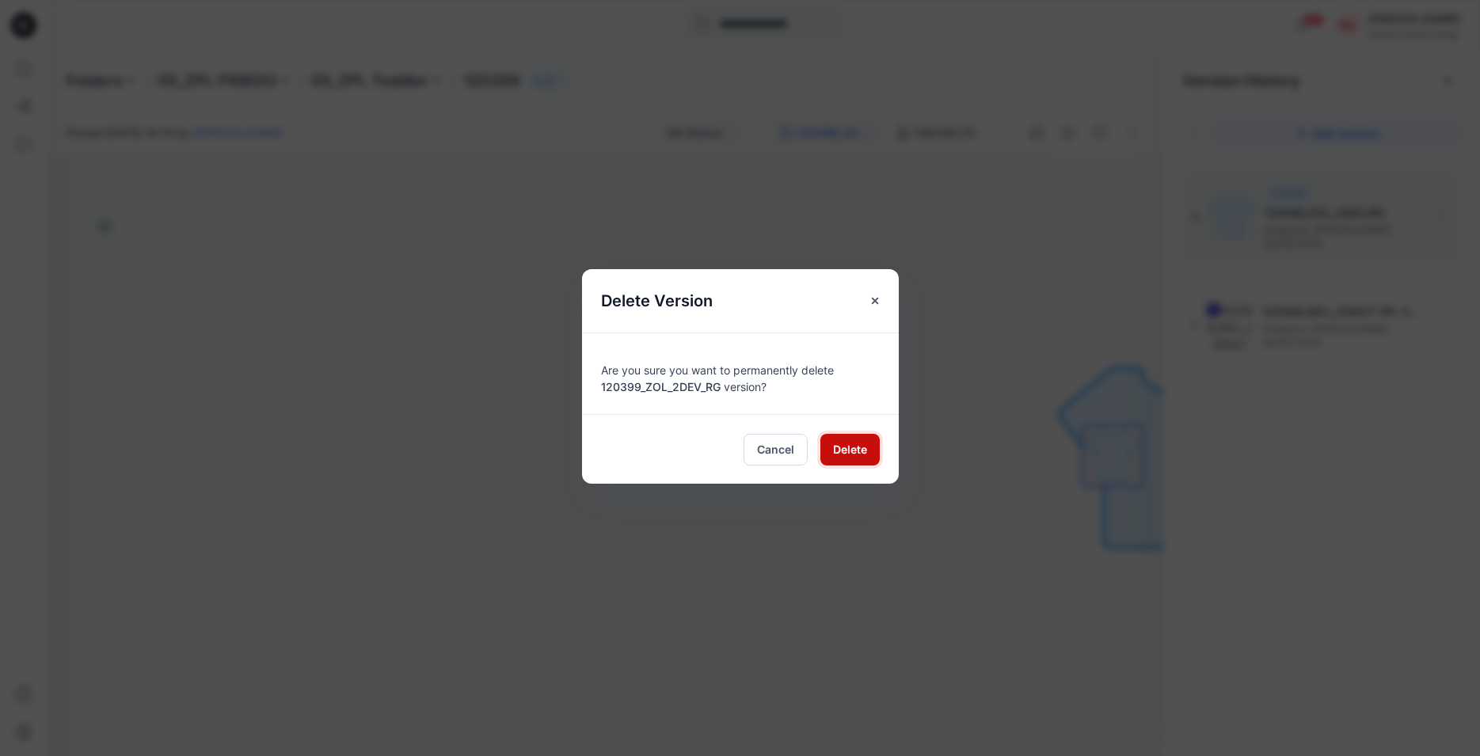
click at [846, 451] on span "Delete" at bounding box center [850, 449] width 34 height 17
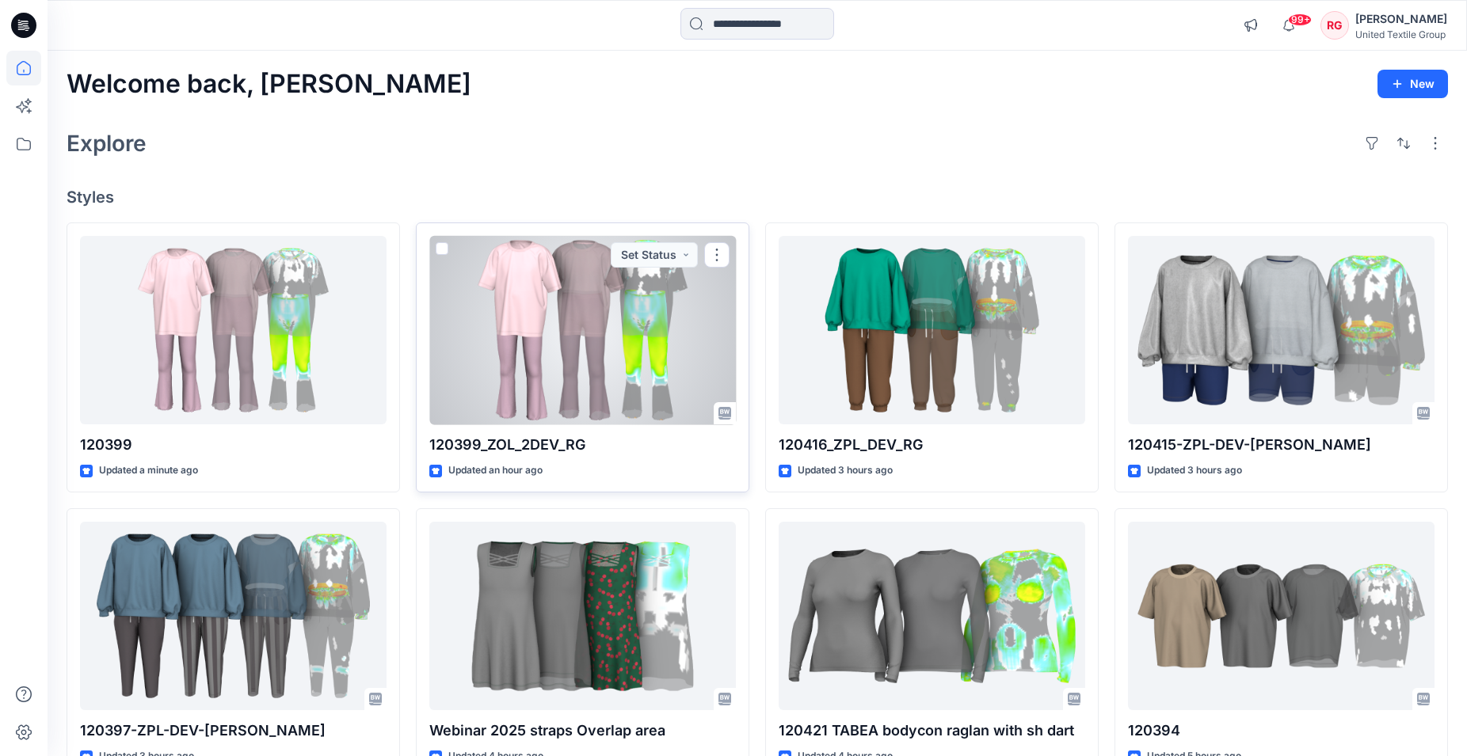
click at [599, 314] on div at bounding box center [582, 330] width 307 height 189
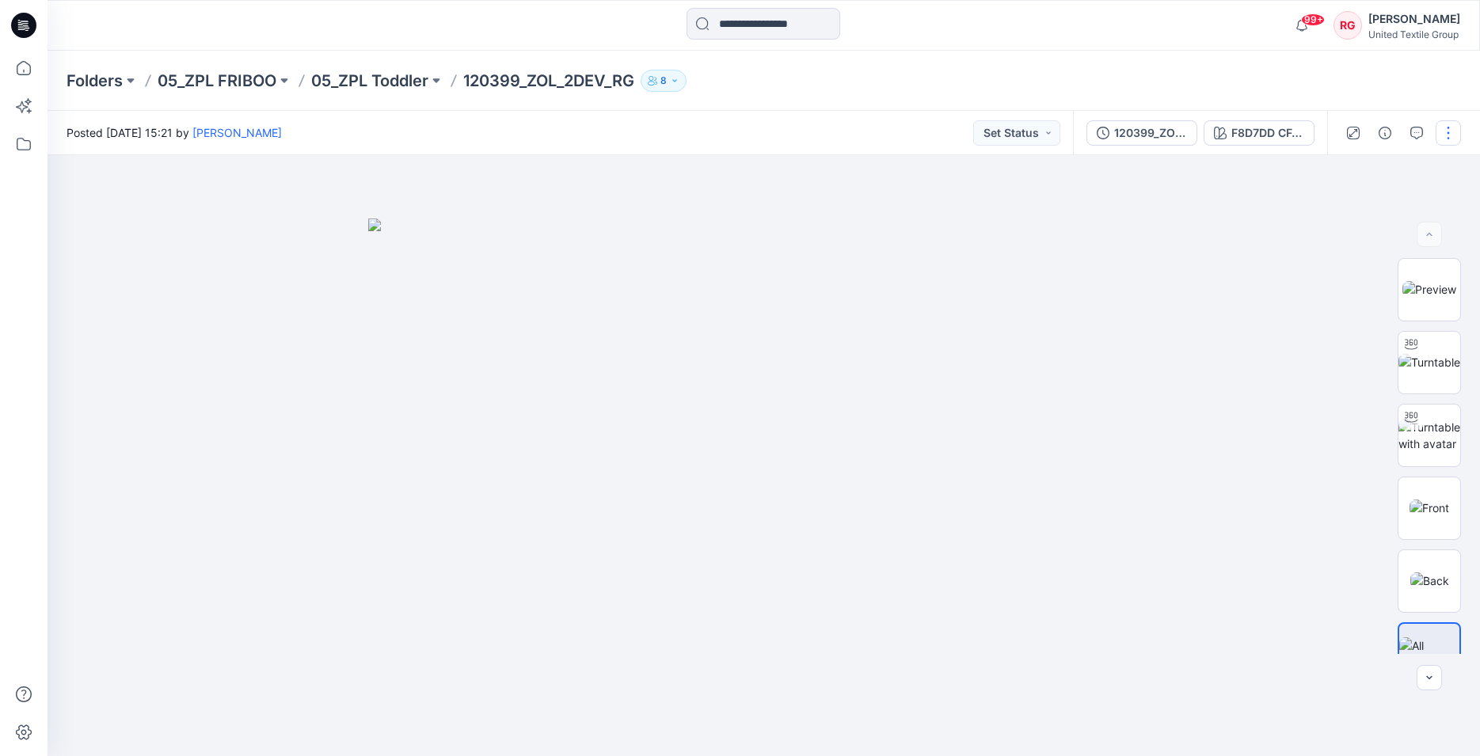
click at [1450, 131] on button "button" at bounding box center [1448, 132] width 25 height 25
click at [1351, 211] on p "Edit" at bounding box center [1348, 214] width 20 height 17
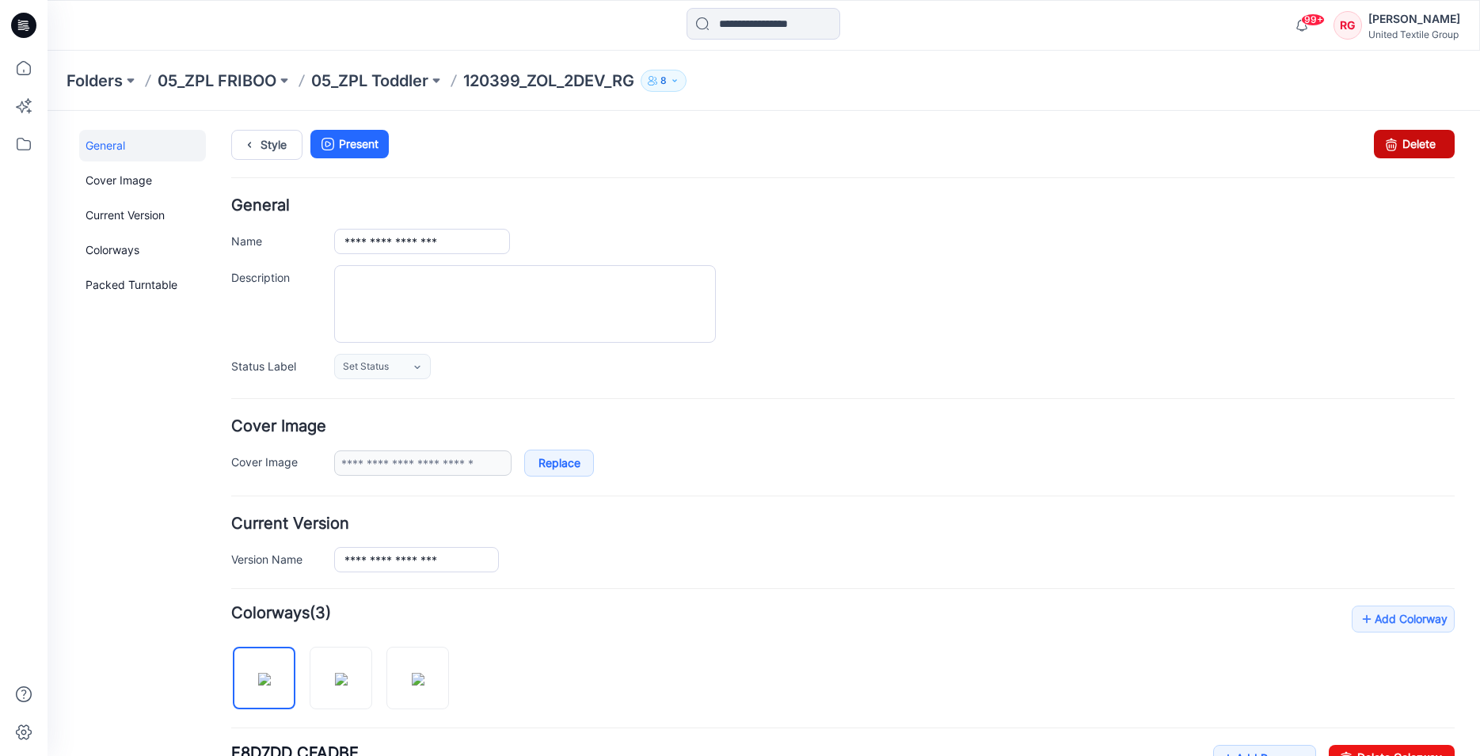
click at [1417, 137] on link "Delete" at bounding box center [1414, 144] width 81 height 29
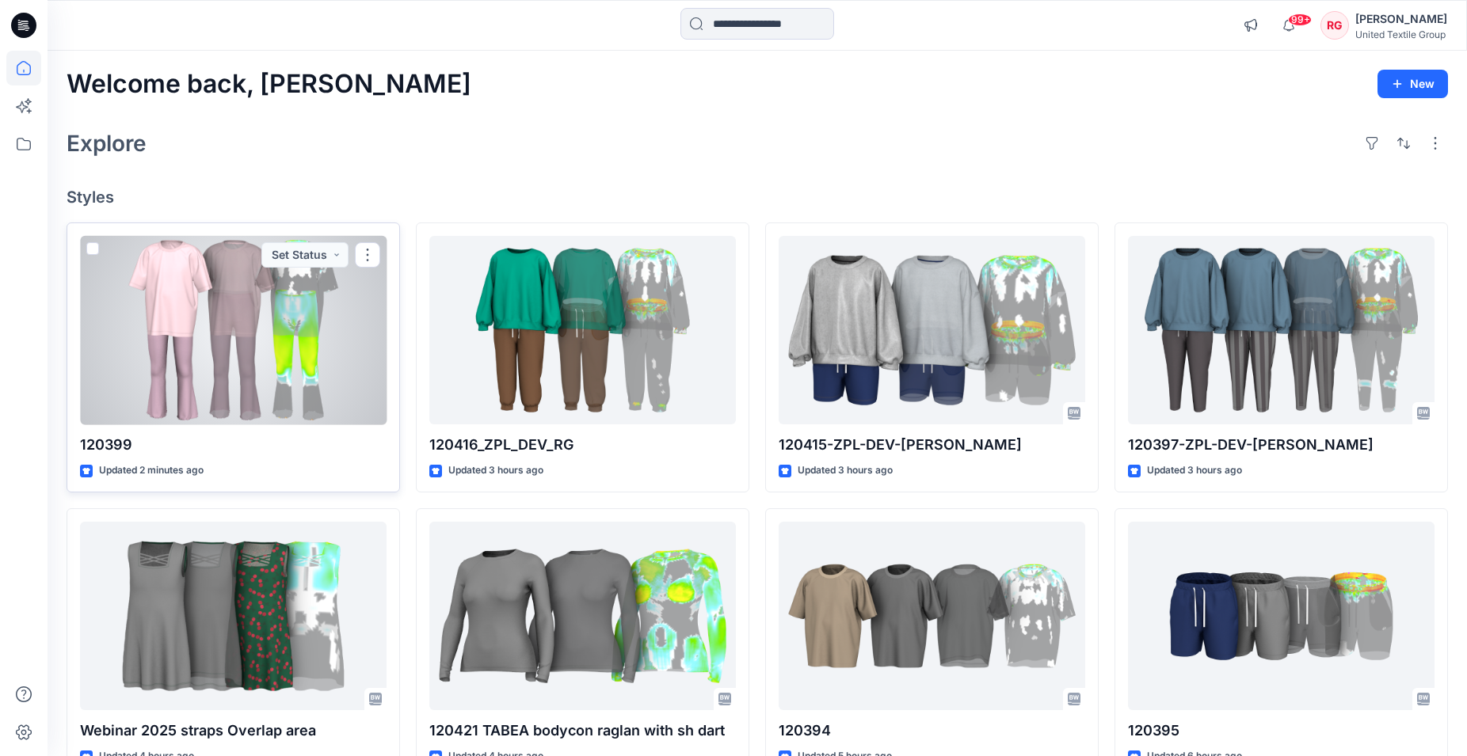
click at [317, 291] on div at bounding box center [233, 330] width 307 height 189
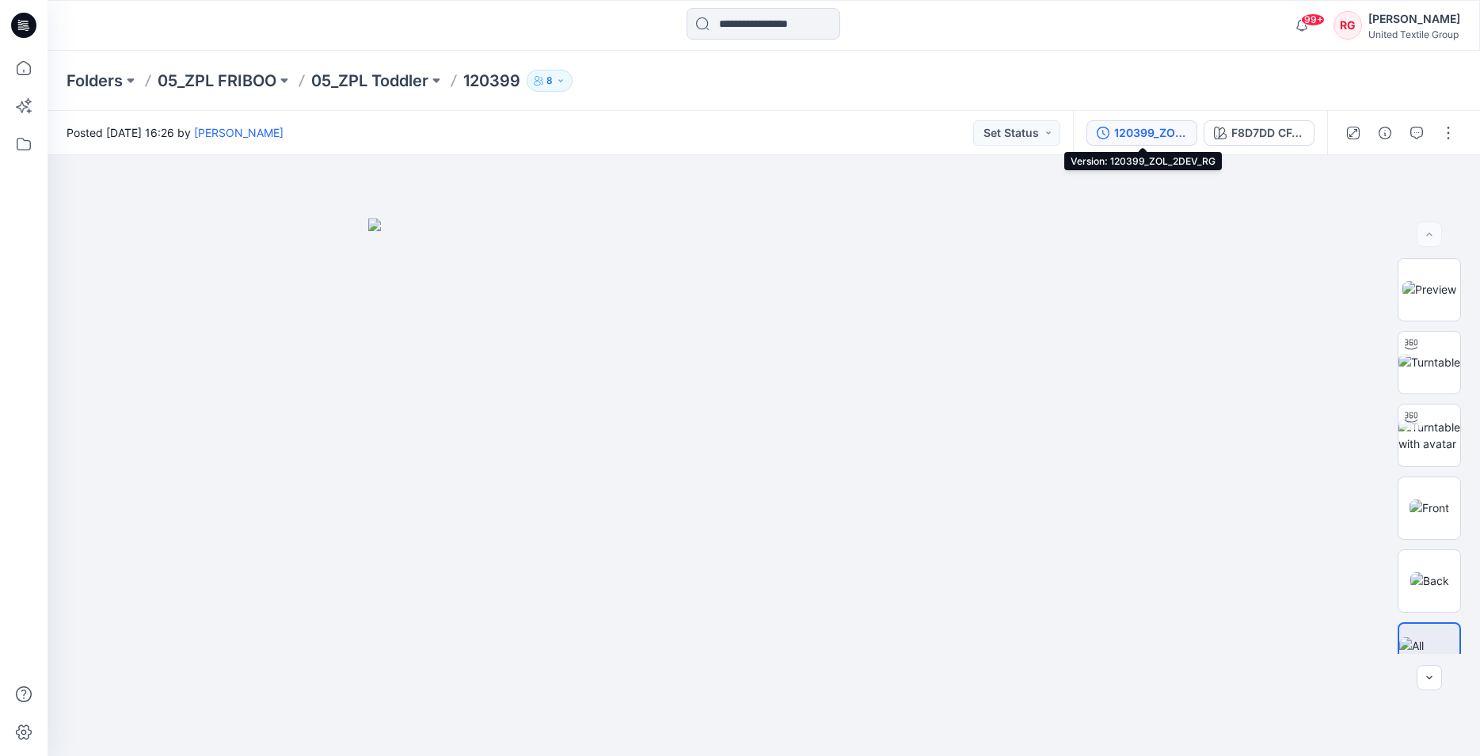
click at [1149, 125] on div "120399_ZOL_2DEV_RG" at bounding box center [1150, 132] width 73 height 17
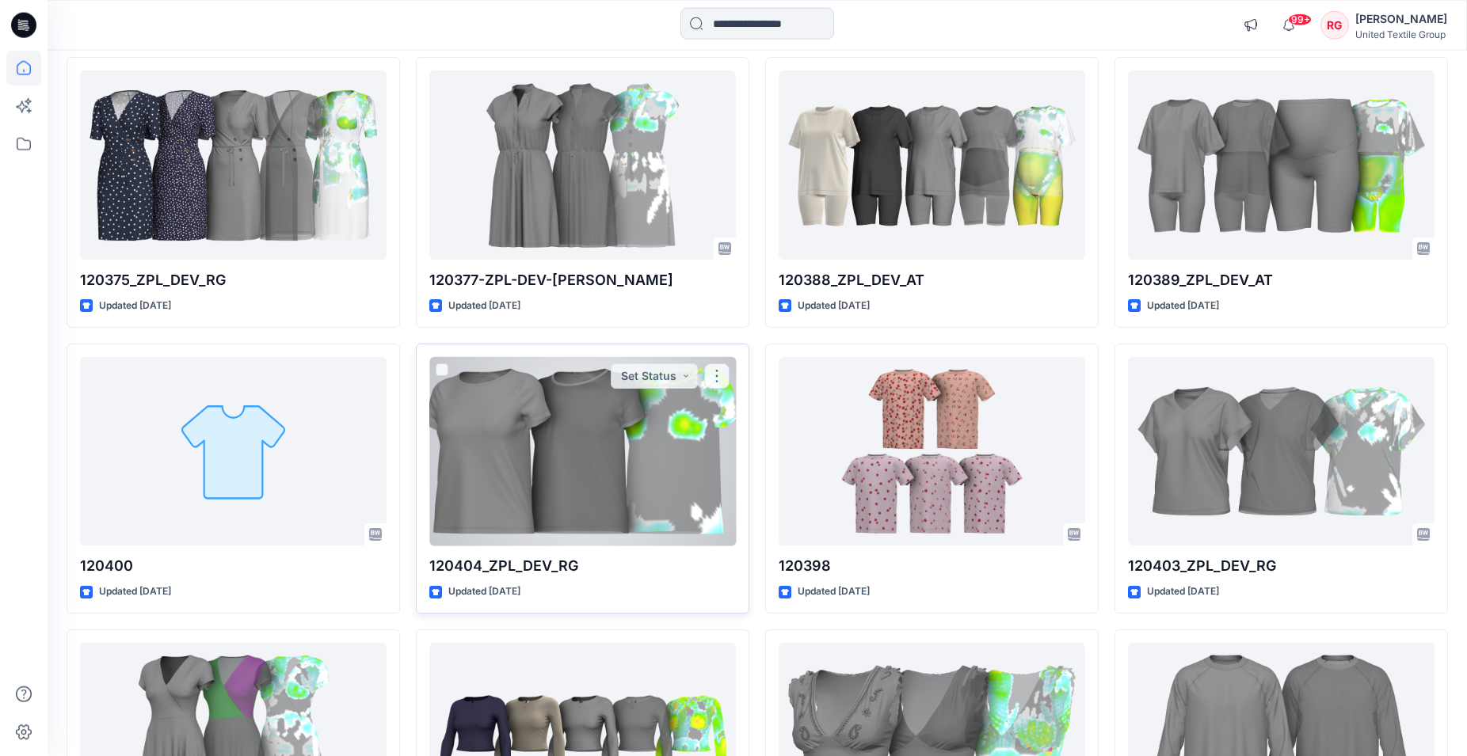
scroll to position [2505, 0]
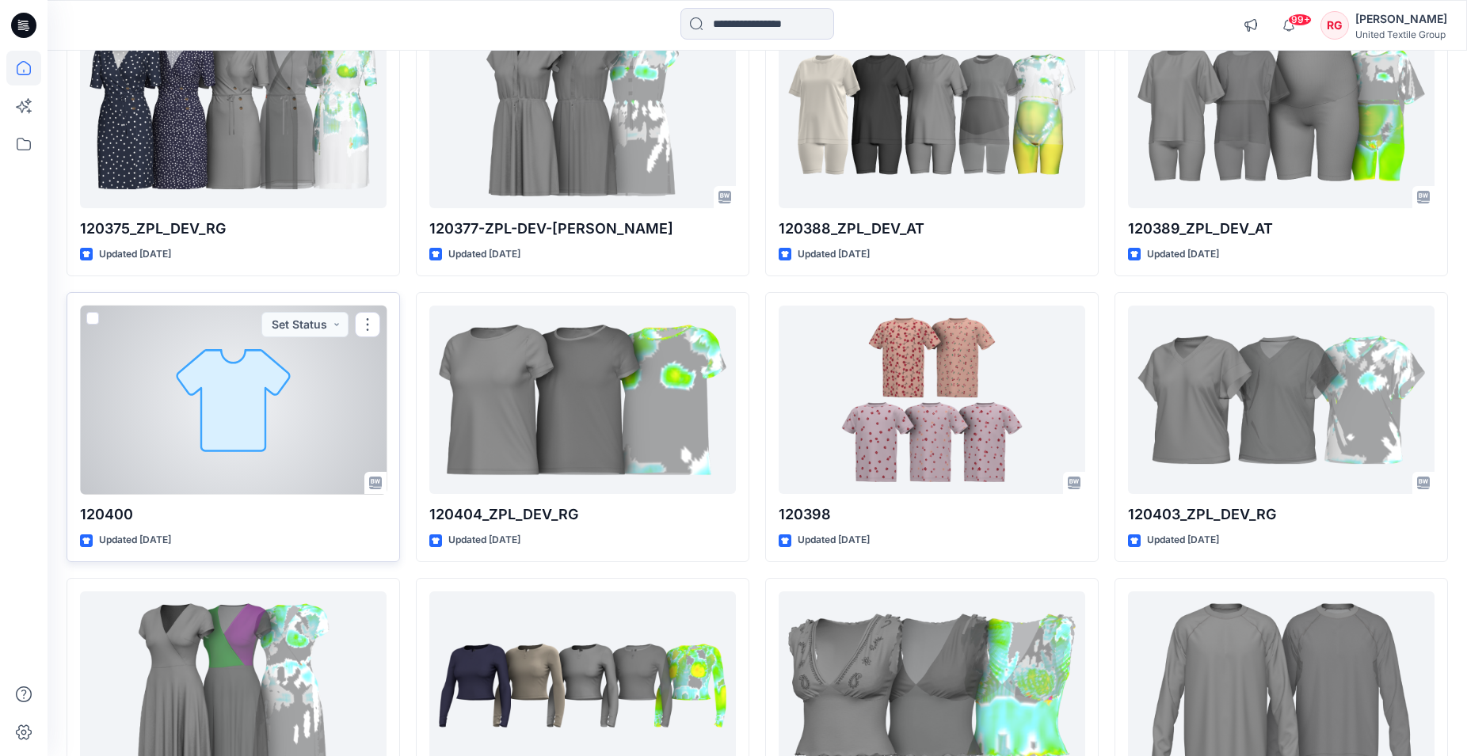
click at [185, 414] on div at bounding box center [233, 400] width 307 height 189
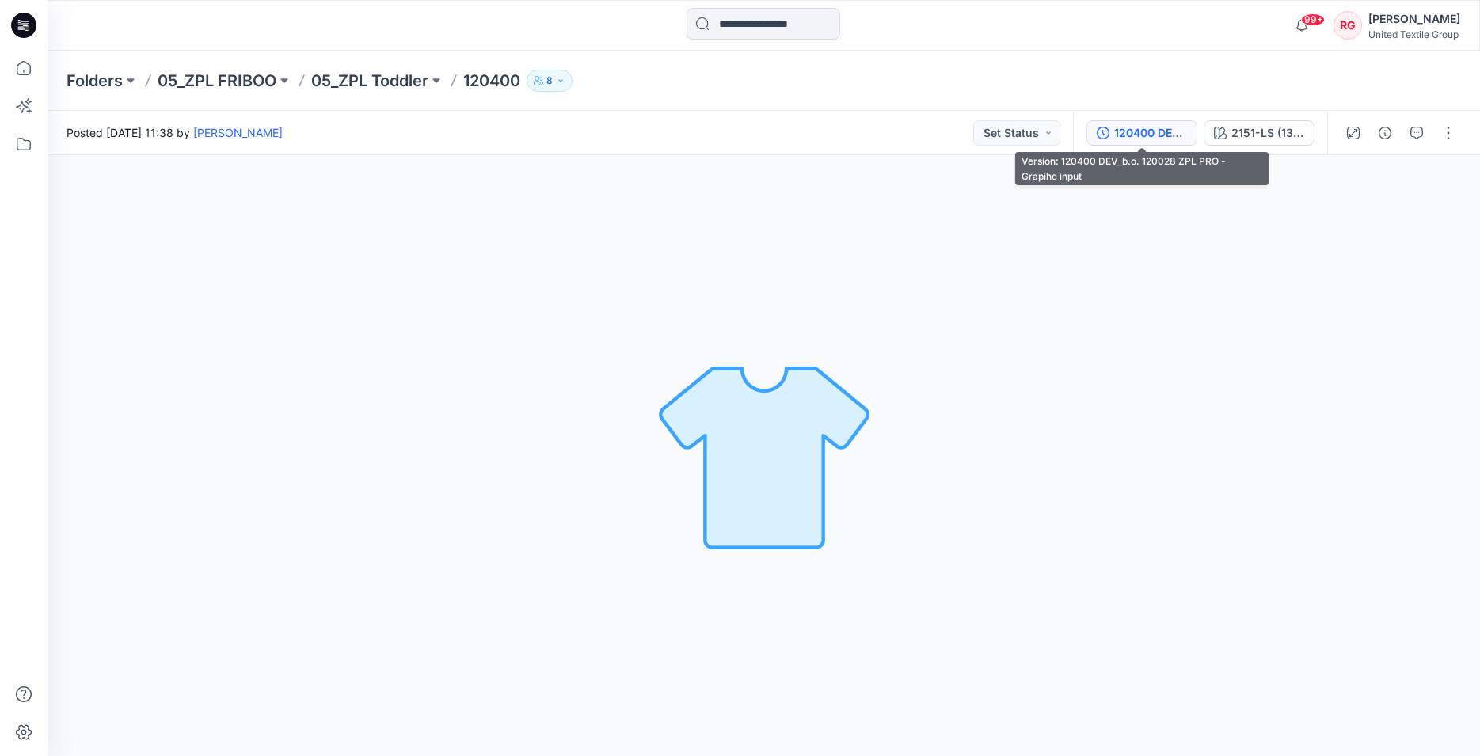
click at [1171, 138] on div "120400 DEV_b.o. 120028 ZPL PRO - Grapihc input" at bounding box center [1150, 132] width 73 height 17
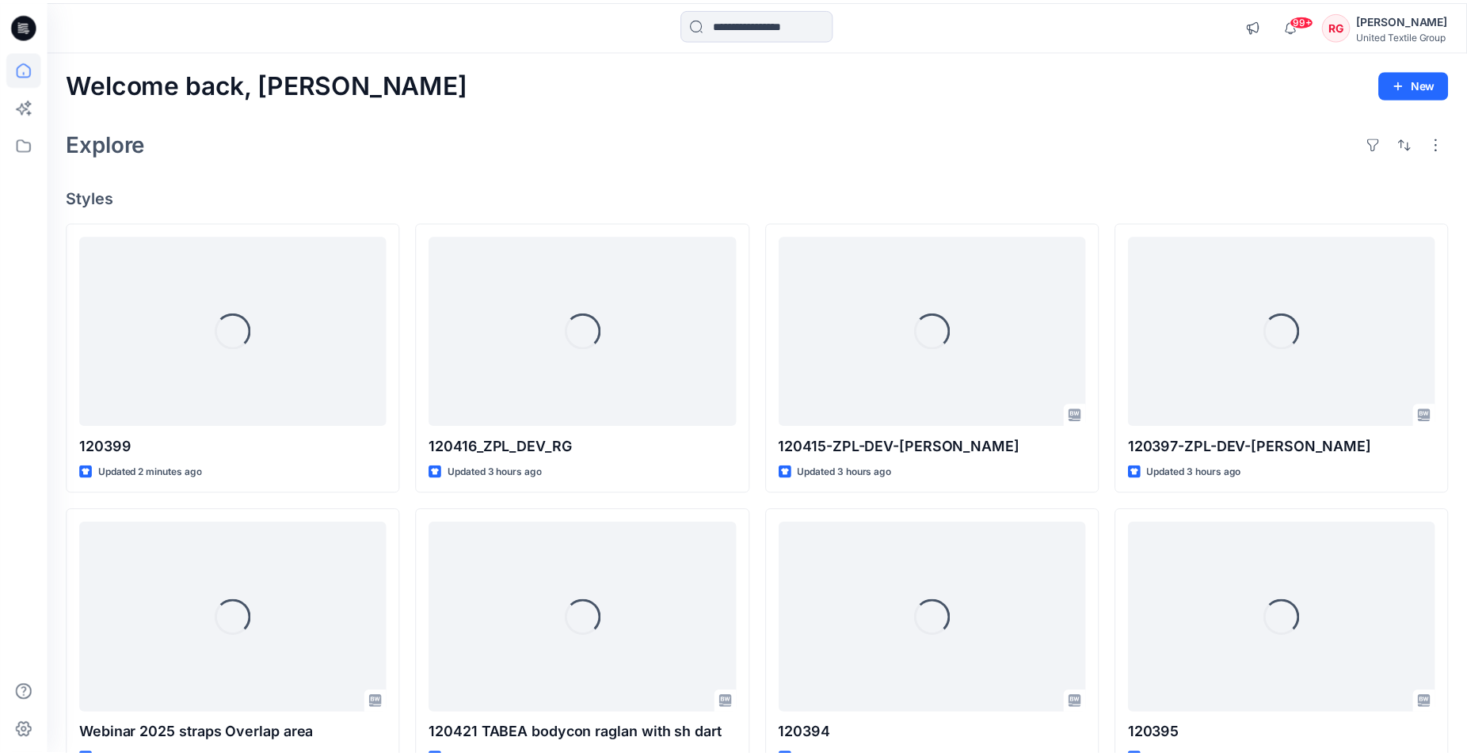
scroll to position [2505, 0]
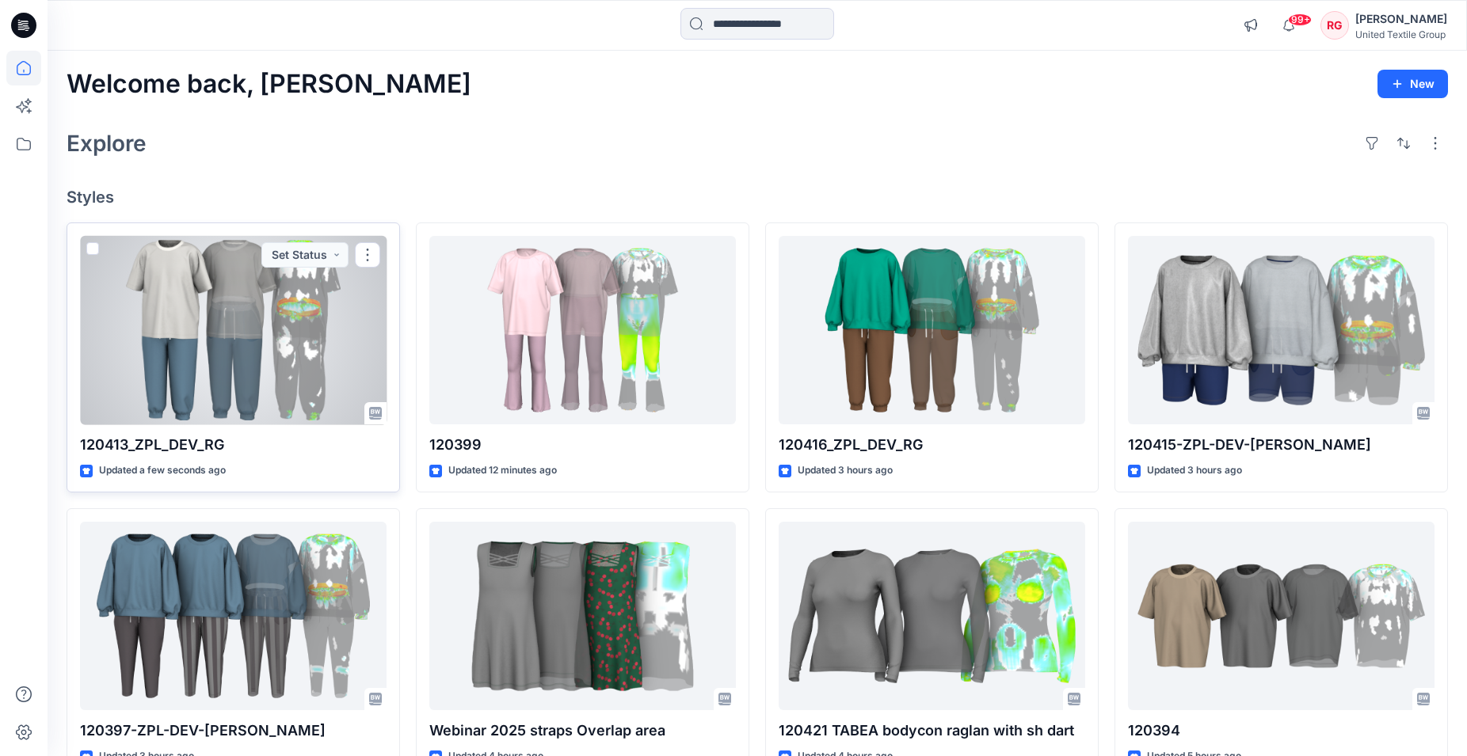
click at [238, 339] on div at bounding box center [233, 330] width 307 height 189
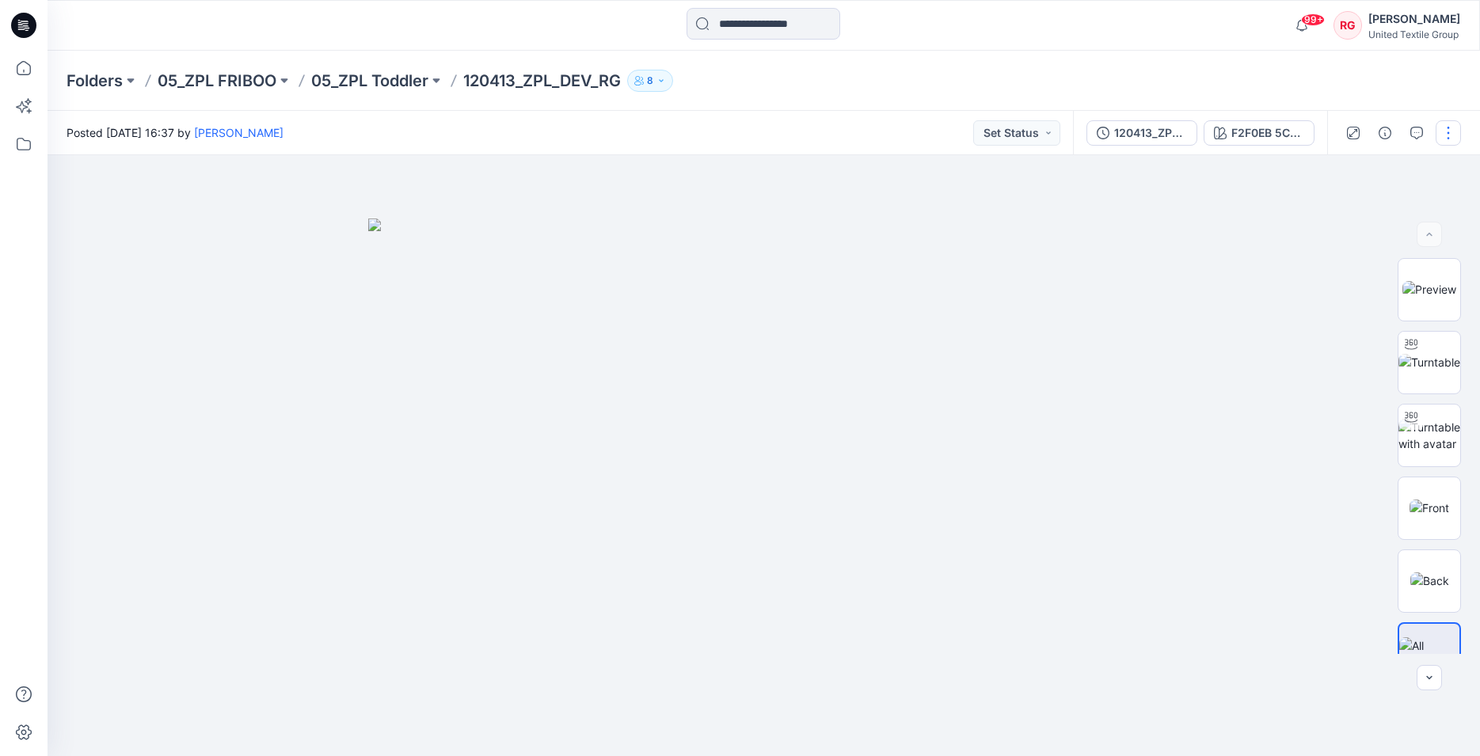
click at [1438, 134] on button "button" at bounding box center [1448, 132] width 25 height 25
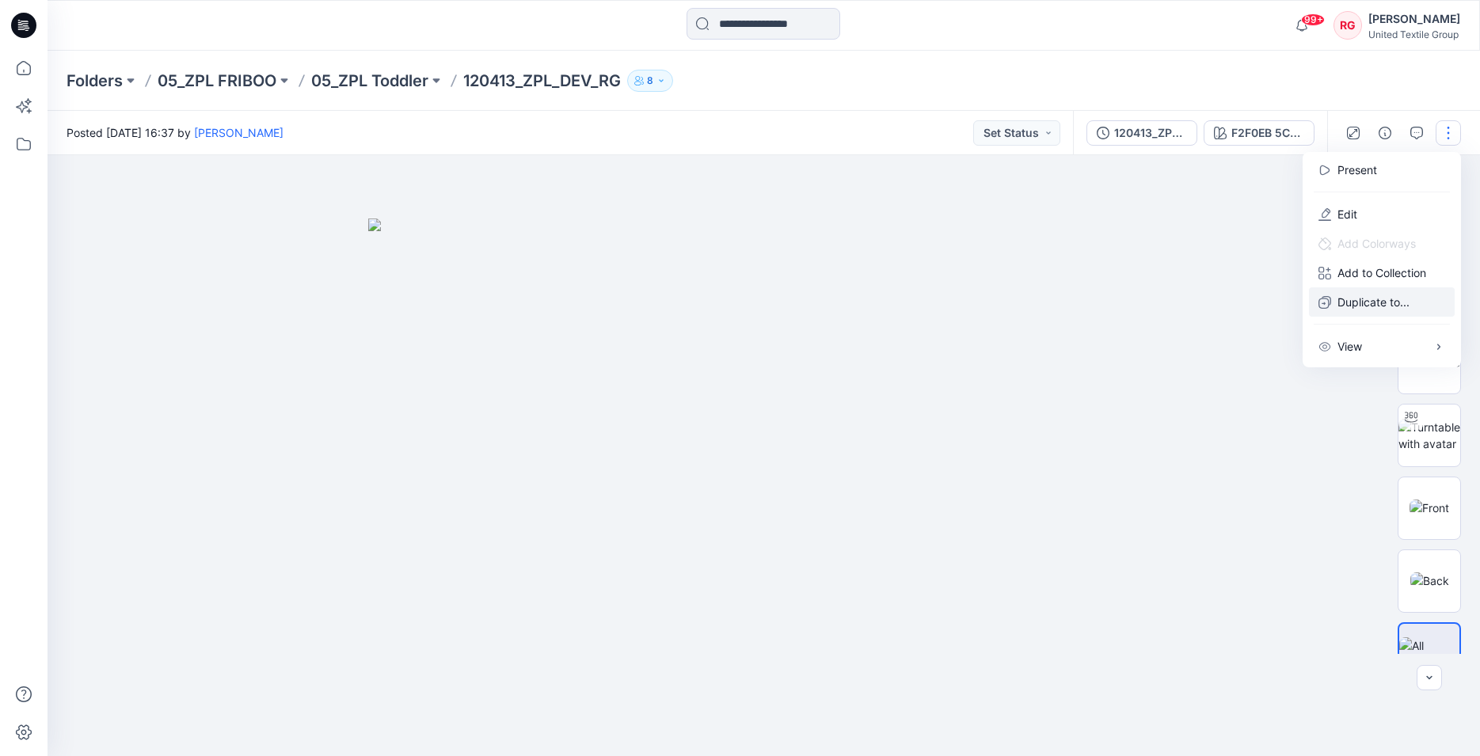
click at [1368, 303] on p "Duplicate to..." at bounding box center [1374, 302] width 72 height 17
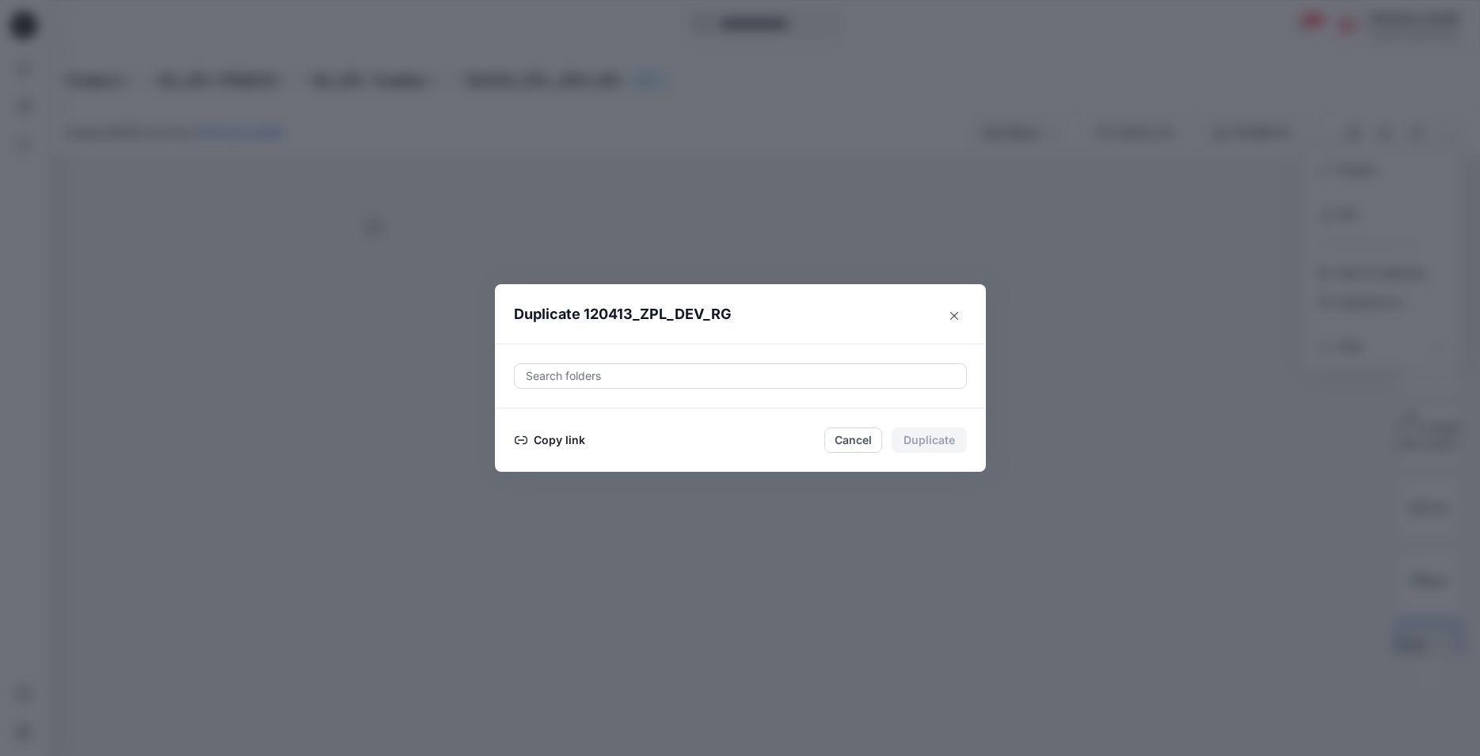
click at [562, 442] on button "Copy link" at bounding box center [550, 440] width 72 height 19
